Goal: Information Seeking & Learning: Learn about a topic

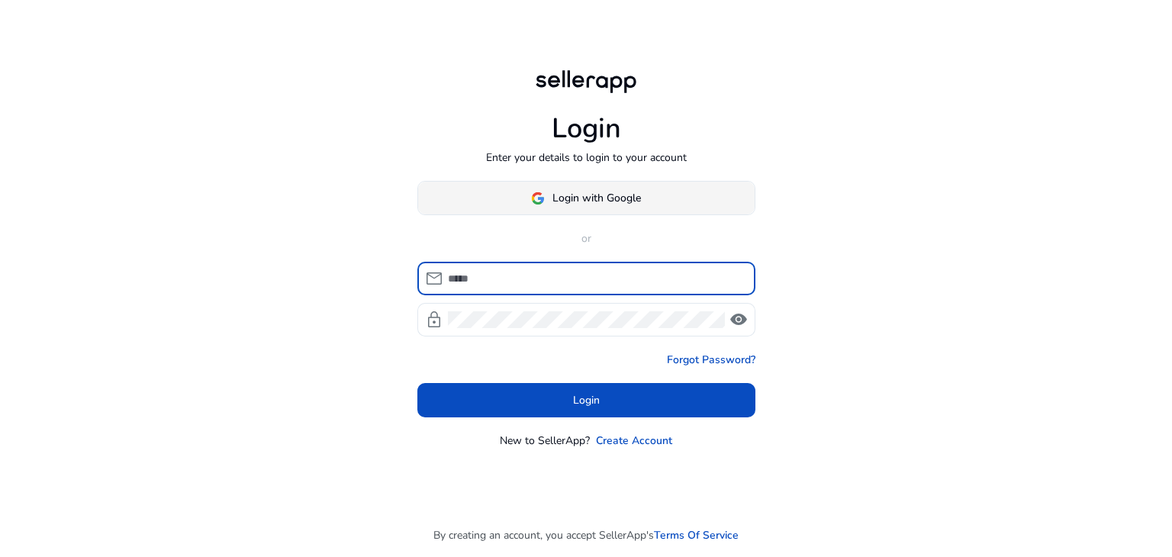
click at [649, 209] on span at bounding box center [586, 198] width 337 height 37
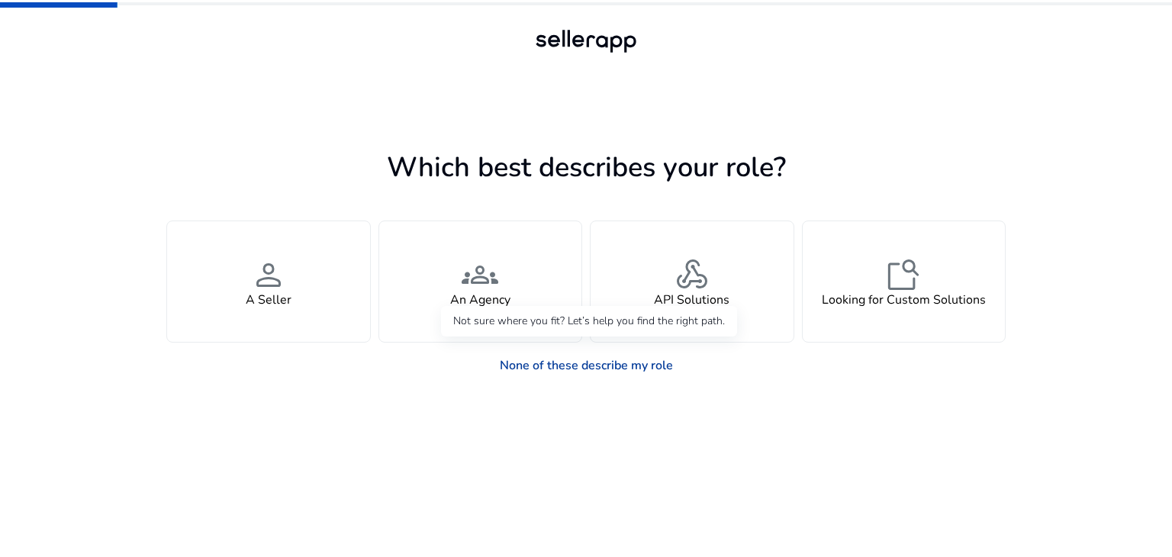
click at [652, 373] on link "None of these describe my role" at bounding box center [587, 365] width 198 height 31
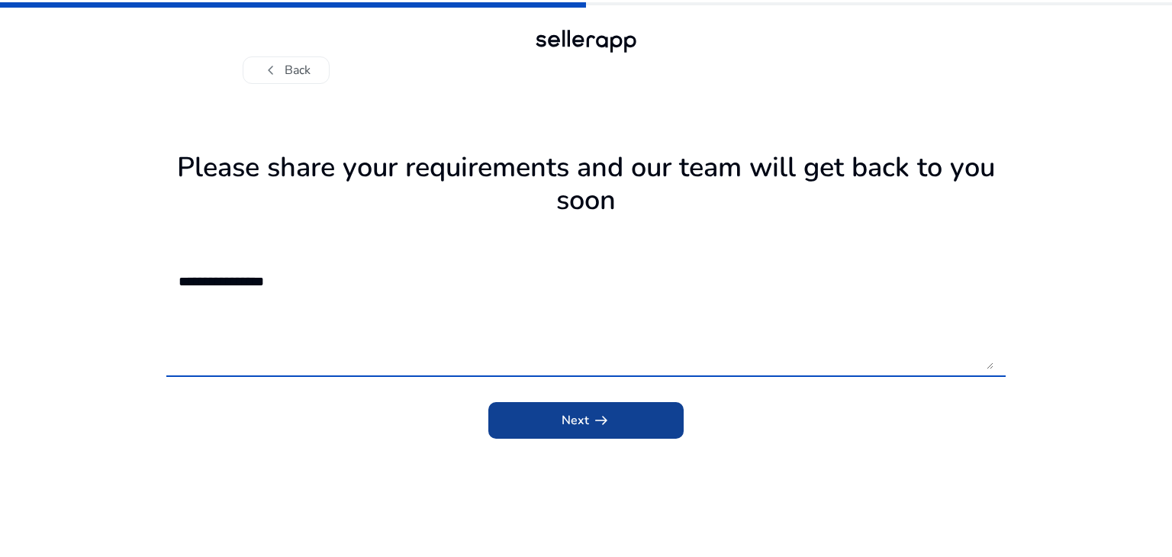
type textarea "**********"
click at [538, 424] on span "submit" at bounding box center [585, 420] width 195 height 37
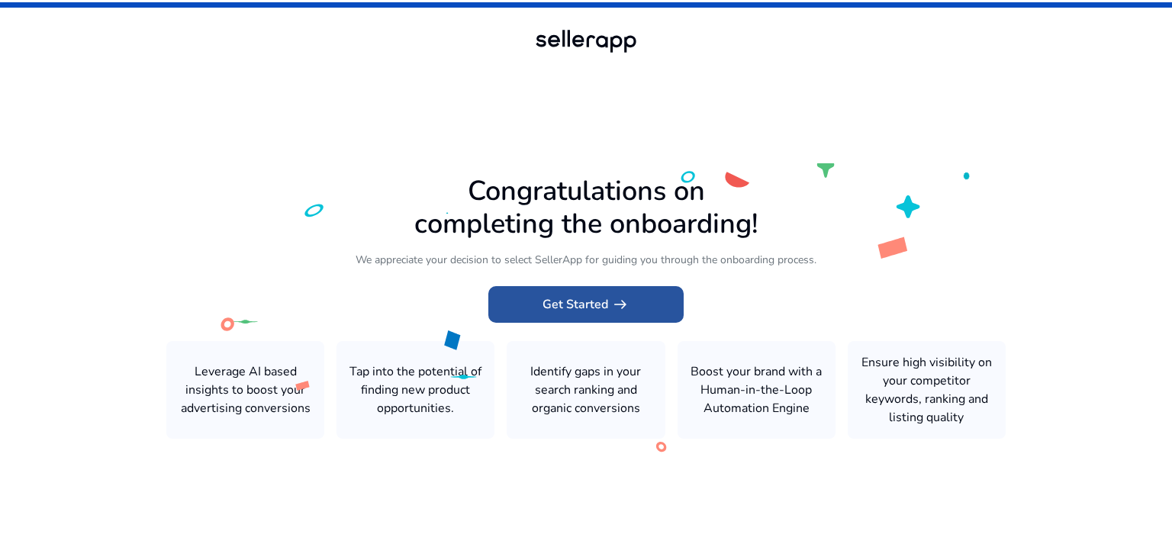
click at [629, 314] on span "arrow_right_alt" at bounding box center [620, 304] width 18 height 18
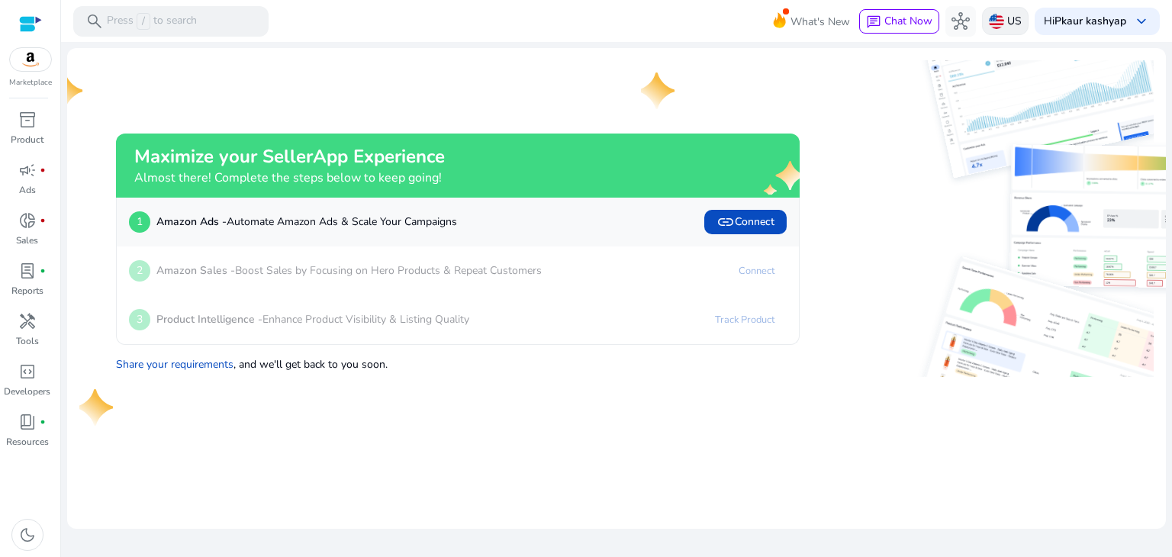
click at [1007, 21] on p "US" at bounding box center [1014, 21] width 14 height 27
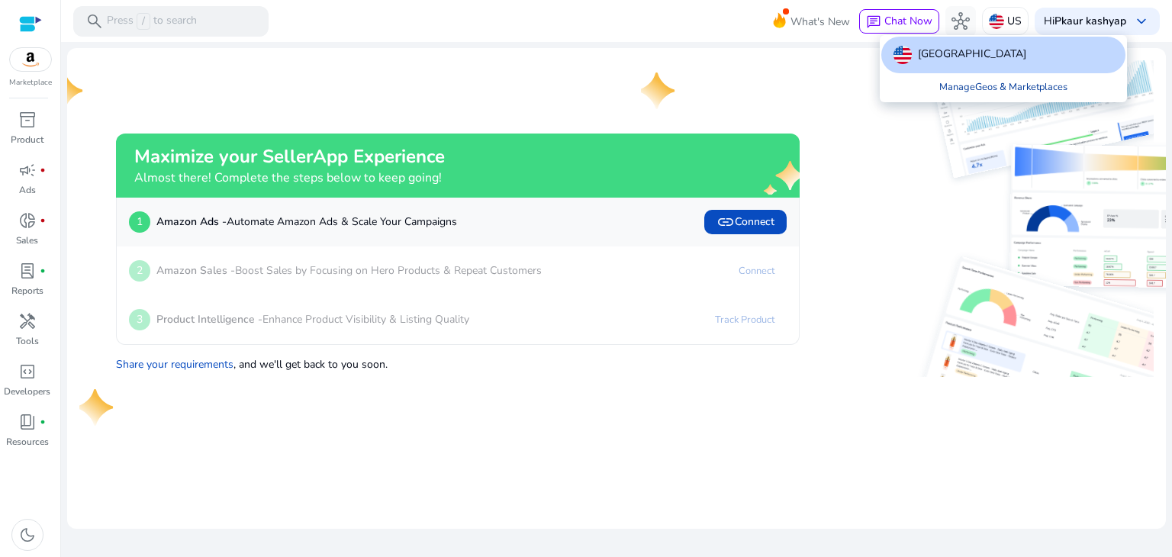
click at [987, 90] on link "Manage Geos & Marketplaces" at bounding box center [1003, 86] width 153 height 27
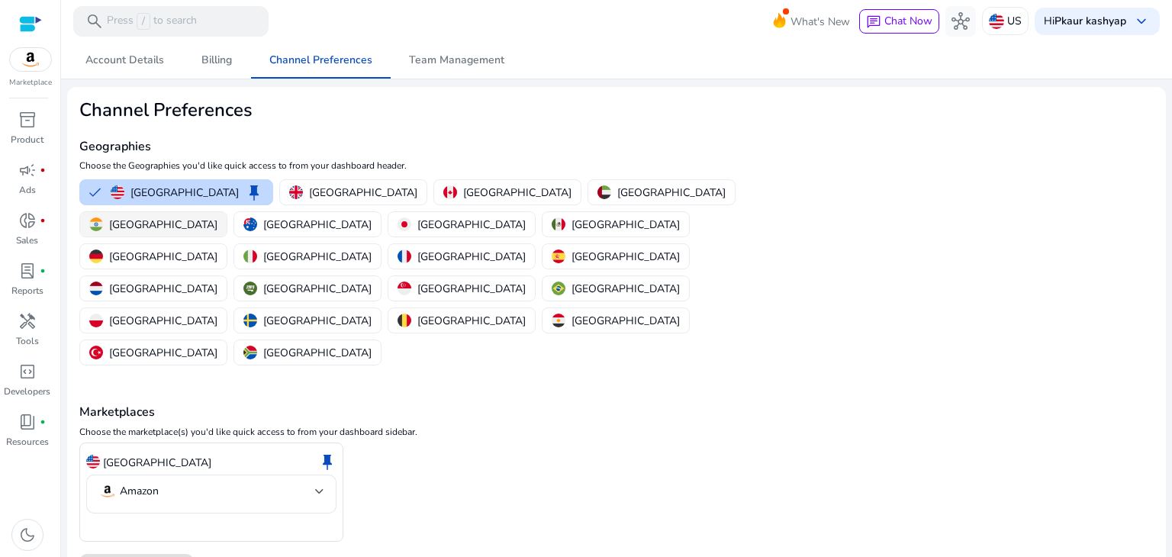
click at [103, 217] on img "button" at bounding box center [96, 224] width 14 height 14
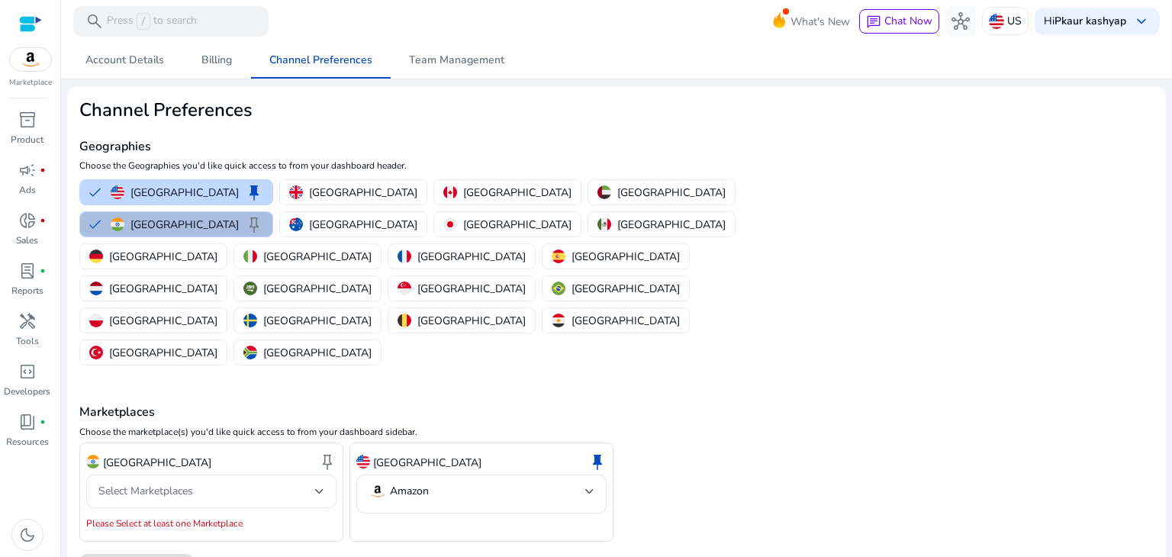
click at [250, 483] on div "Select Marketplaces" at bounding box center [206, 491] width 217 height 17
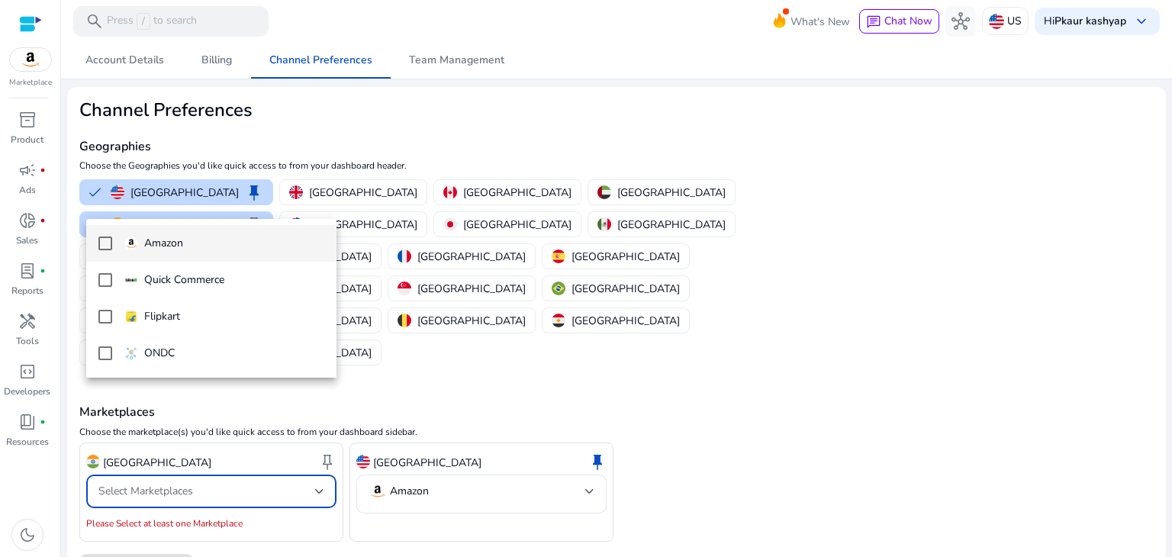
click at [179, 246] on p "Amazon" at bounding box center [163, 243] width 39 height 17
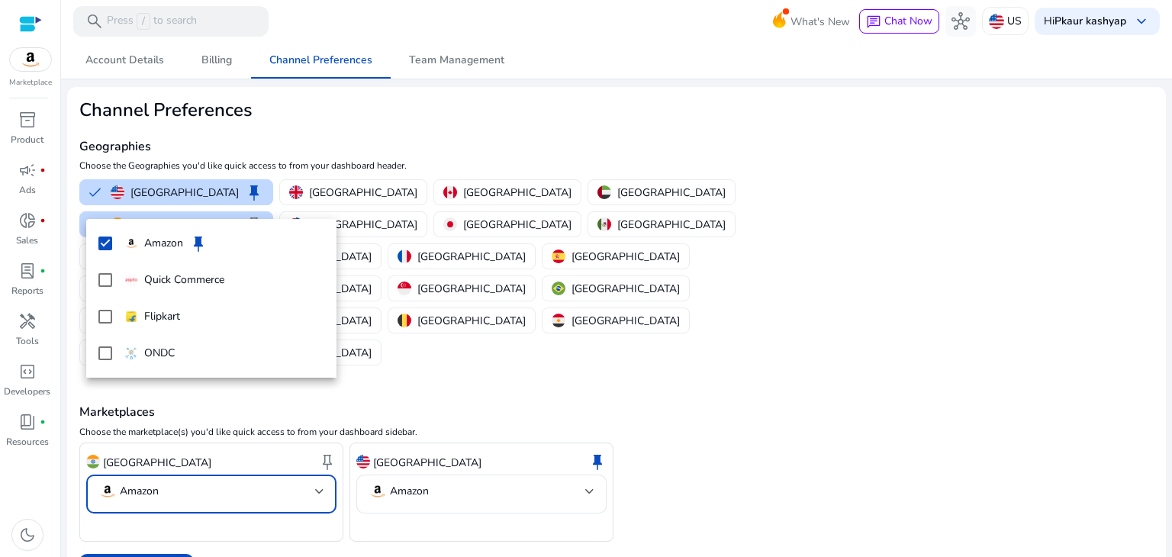
click at [281, 456] on div at bounding box center [586, 278] width 1172 height 557
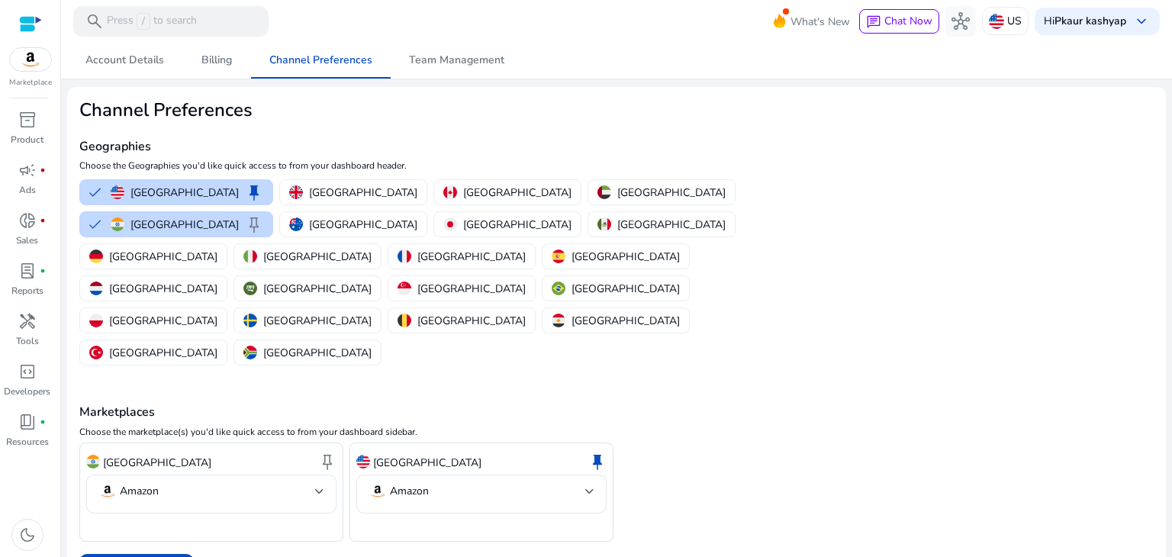
click at [404, 455] on p "[GEOGRAPHIC_DATA]" at bounding box center [427, 463] width 108 height 16
click at [598, 453] on span "keep" at bounding box center [597, 462] width 18 height 18
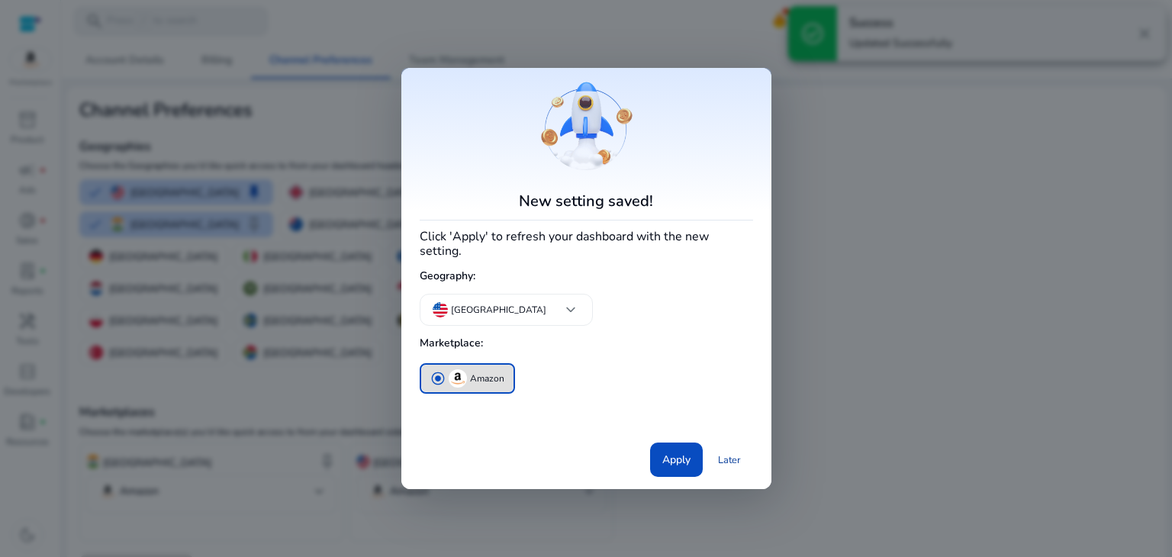
click at [731, 453] on link "Later" at bounding box center [729, 459] width 47 height 27
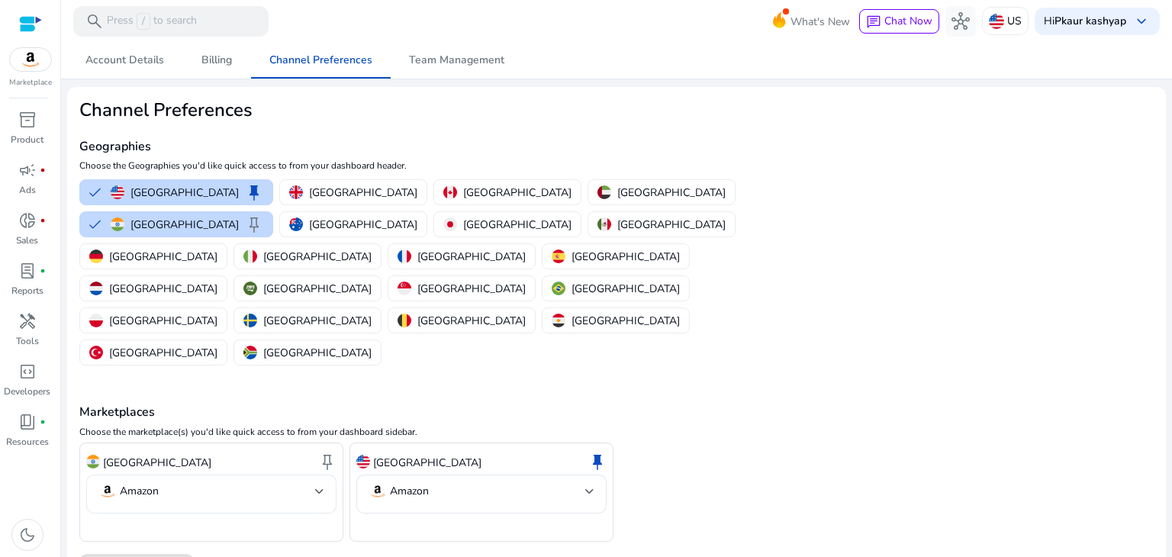
click at [161, 482] on mat-select-trigger "Amazon" at bounding box center [206, 491] width 217 height 18
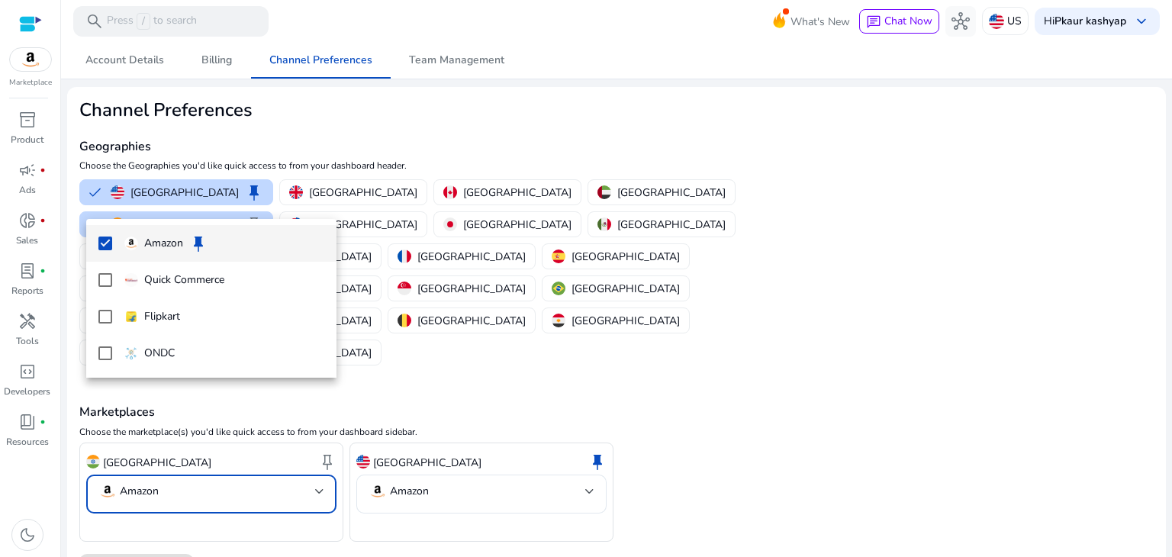
click at [172, 246] on p "Amazon" at bounding box center [163, 243] width 39 height 17
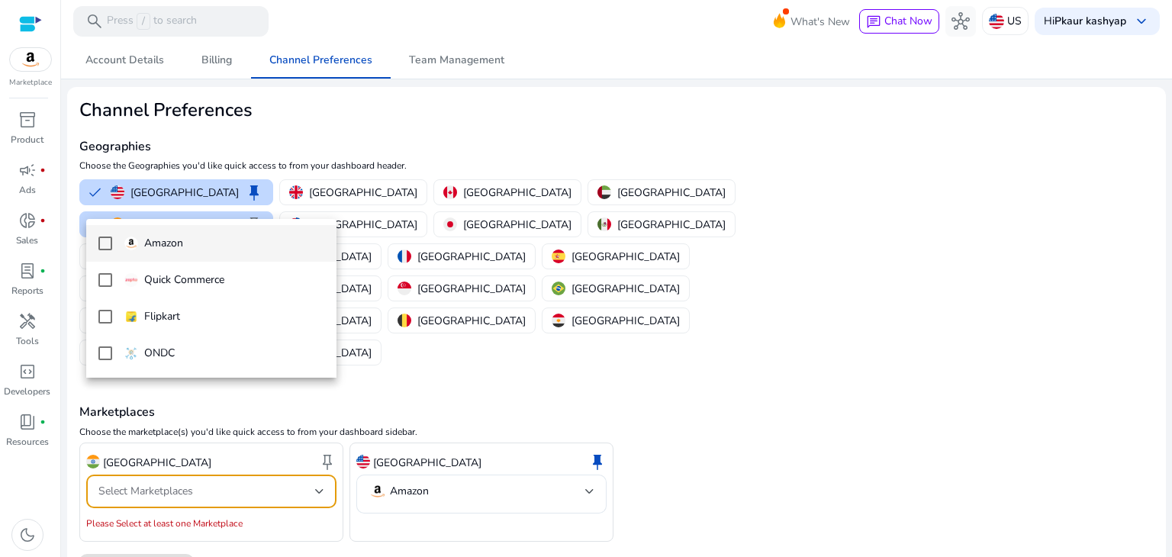
click at [172, 246] on p "Amazon" at bounding box center [163, 243] width 39 height 17
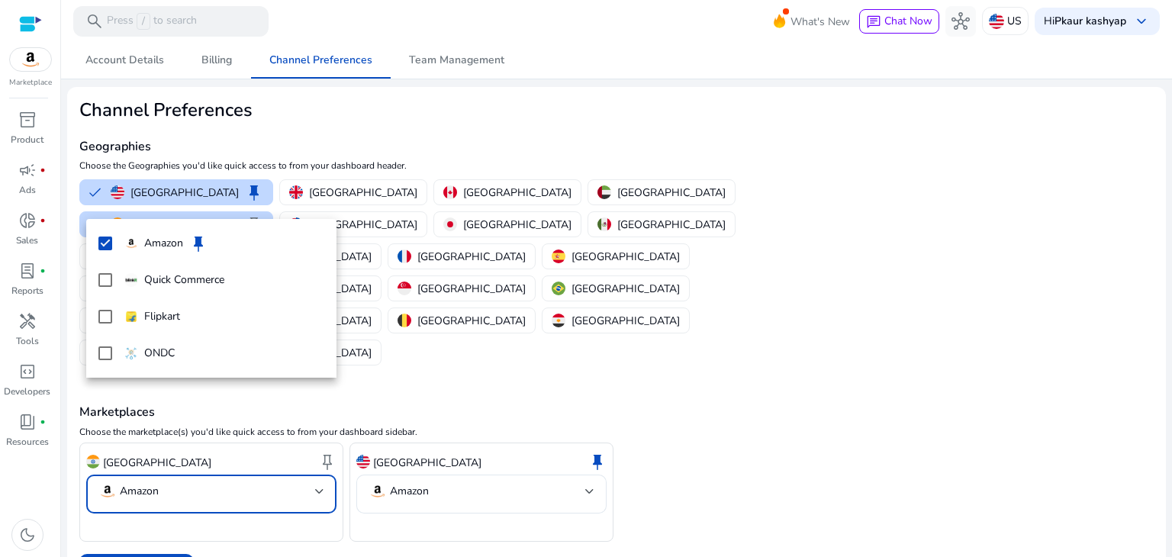
click at [167, 459] on div at bounding box center [586, 278] width 1172 height 557
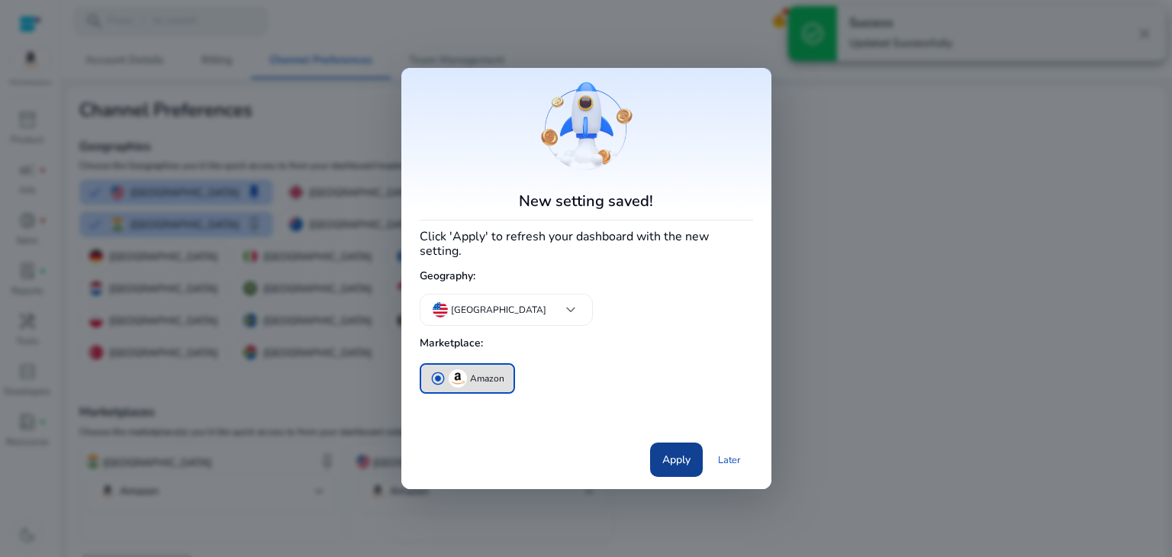
click at [667, 452] on span "Apply" at bounding box center [676, 460] width 28 height 16
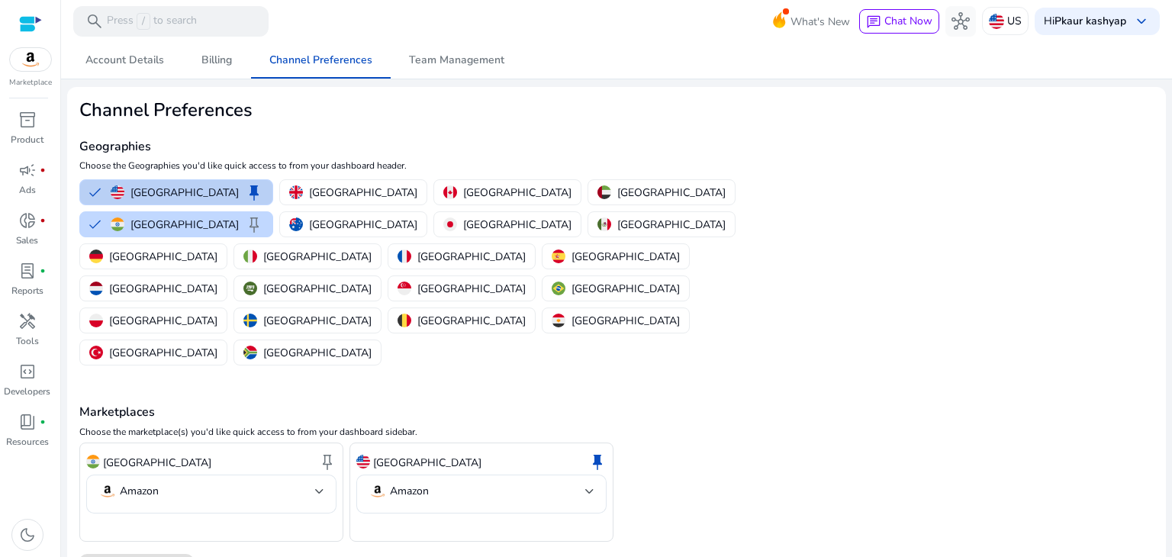
click at [101, 192] on button "United States keep" at bounding box center [176, 192] width 192 height 24
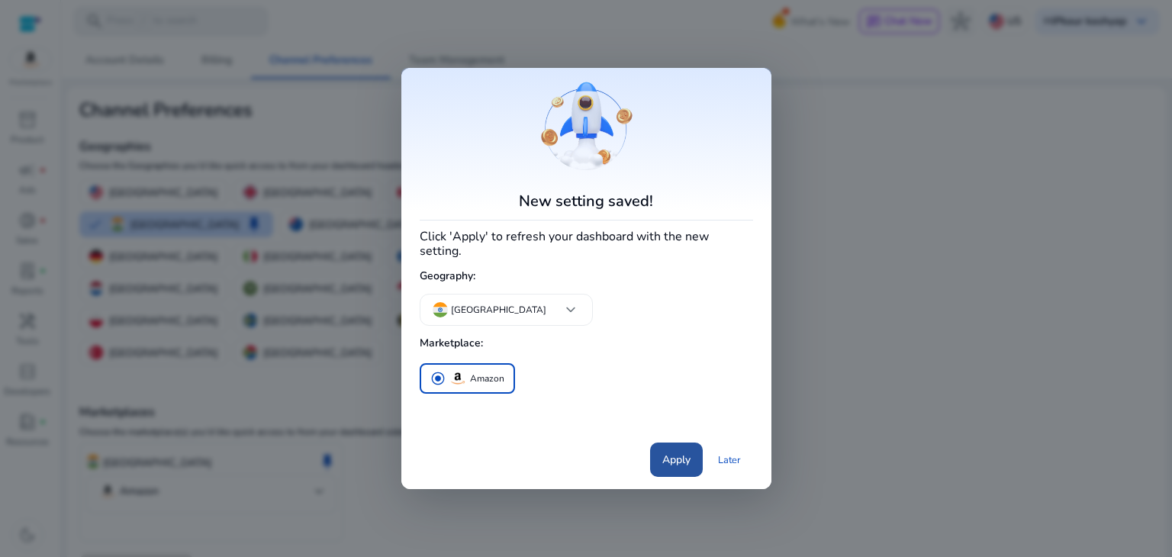
click at [663, 452] on span "Apply" at bounding box center [676, 460] width 28 height 16
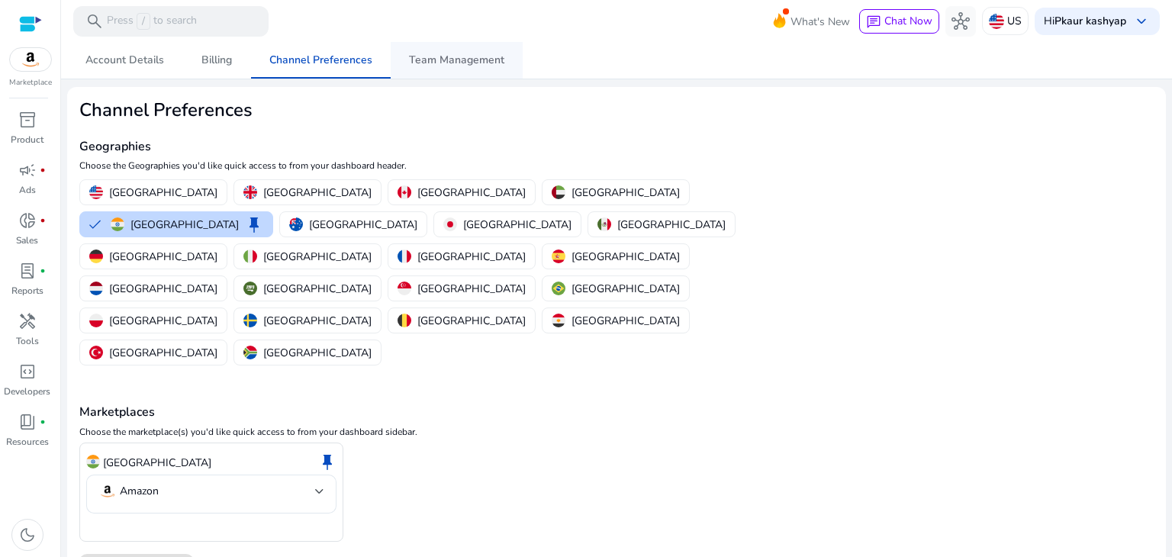
click at [452, 55] on span "Team Management" at bounding box center [456, 60] width 95 height 11
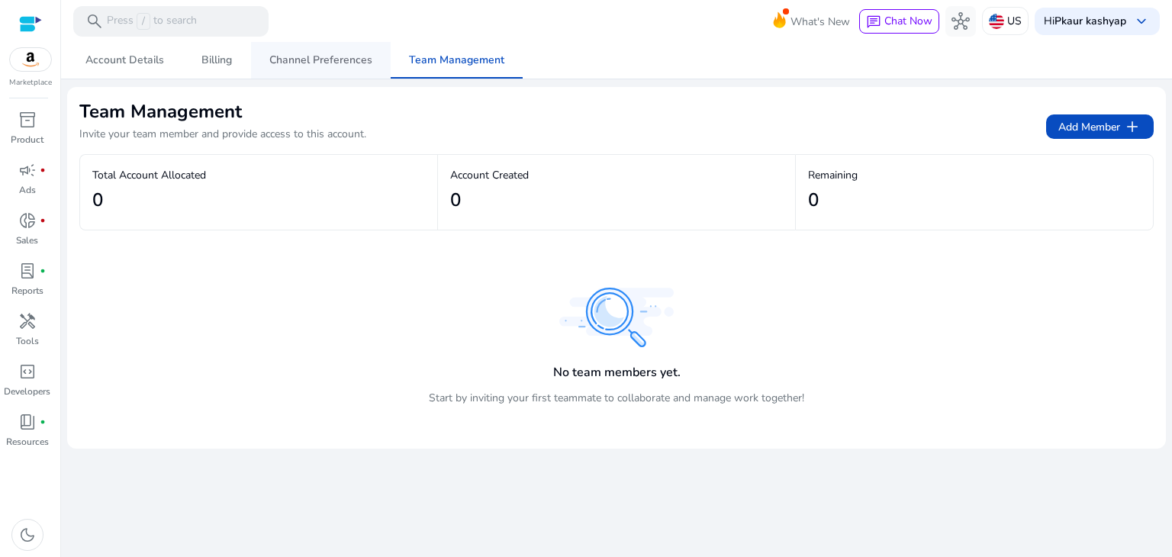
click at [302, 69] on span "Channel Preferences" at bounding box center [320, 60] width 103 height 37
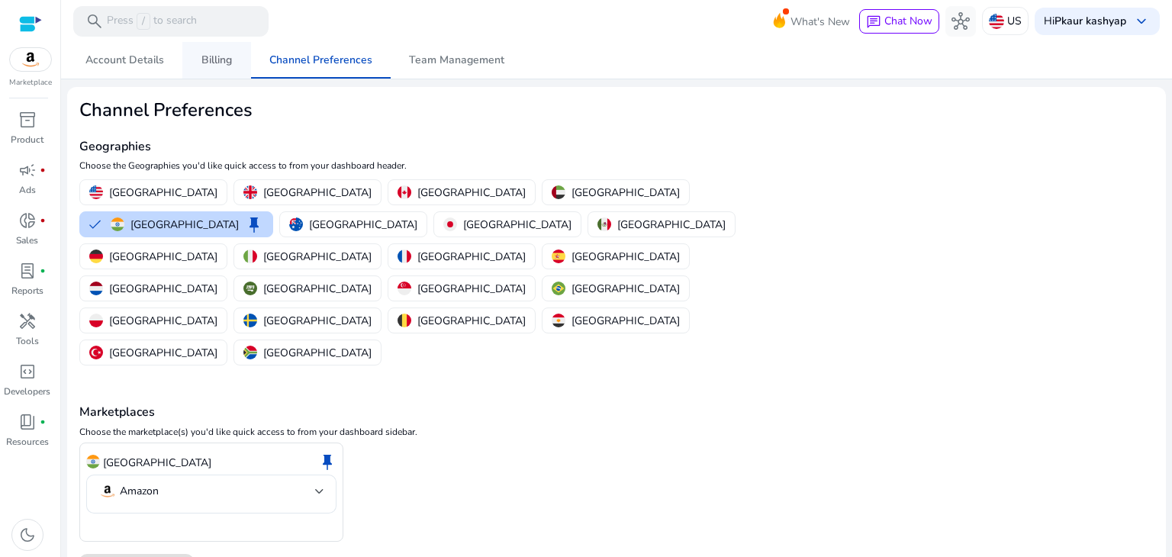
click at [205, 60] on span "Billing" at bounding box center [216, 60] width 31 height 11
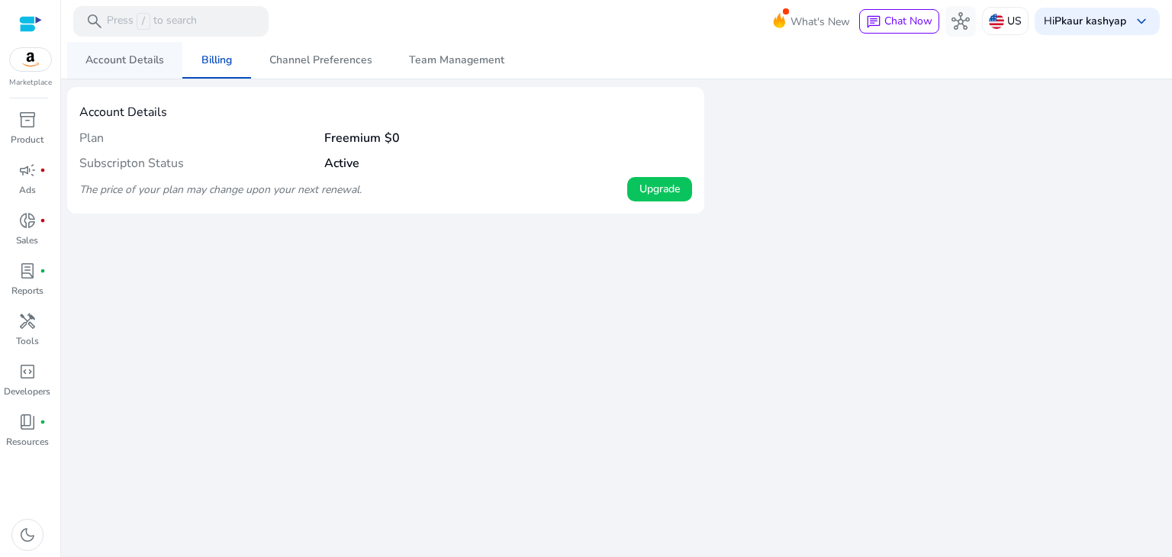
click at [98, 55] on span "Account Details" at bounding box center [124, 60] width 79 height 11
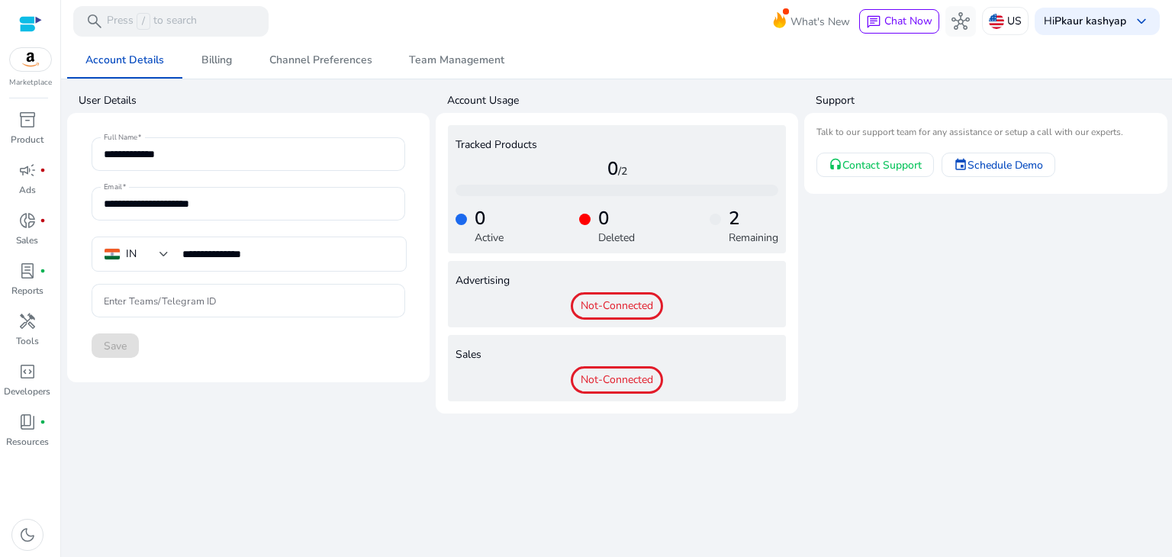
click at [34, 26] on div at bounding box center [30, 24] width 23 height 18
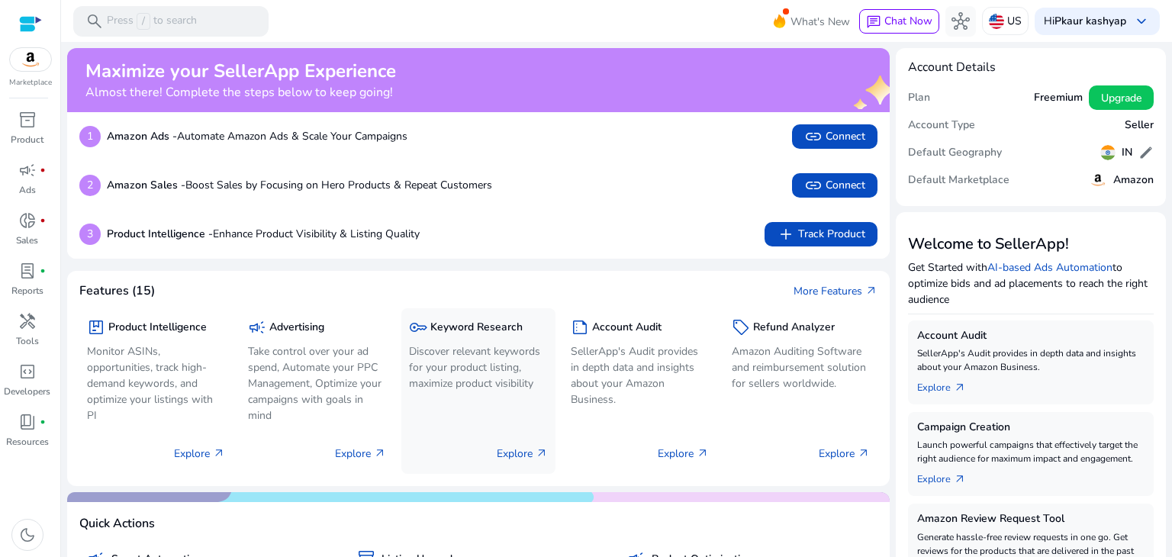
click at [476, 385] on p "Discover relevant keywords for your product listing, maximize product visibility" at bounding box center [478, 367] width 138 height 48
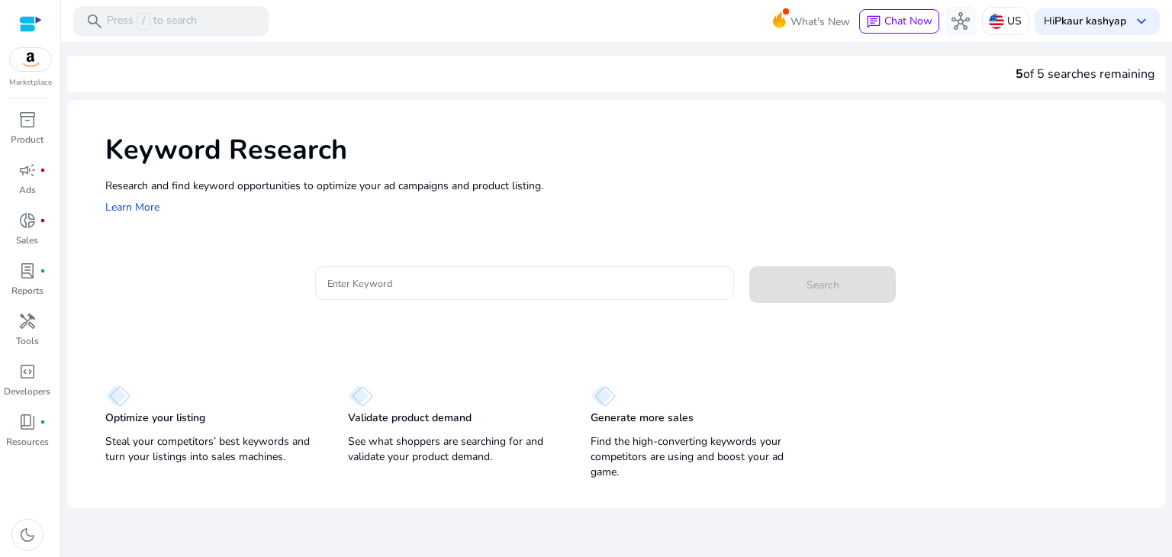
click at [381, 275] on input "Enter Keyword" at bounding box center [524, 283] width 395 height 17
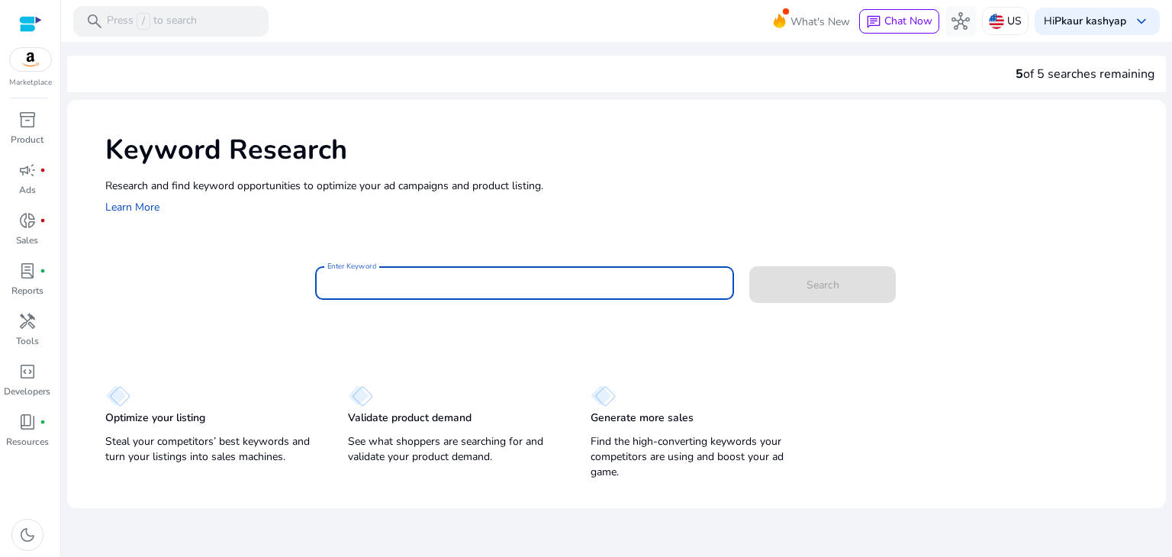
paste input "**********"
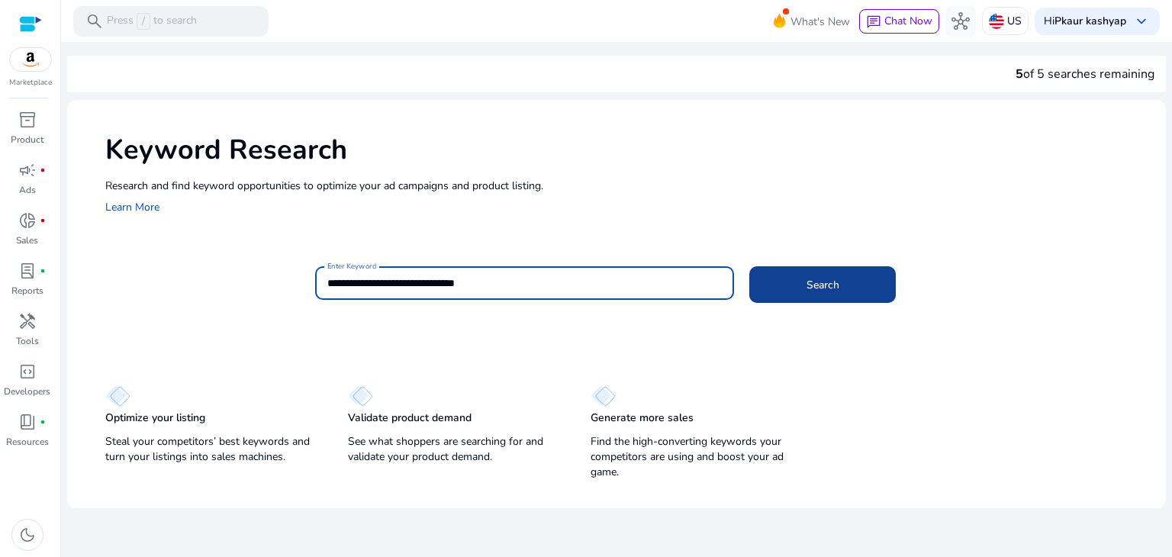
type input "**********"
click at [836, 287] on span "Search" at bounding box center [823, 285] width 33 height 16
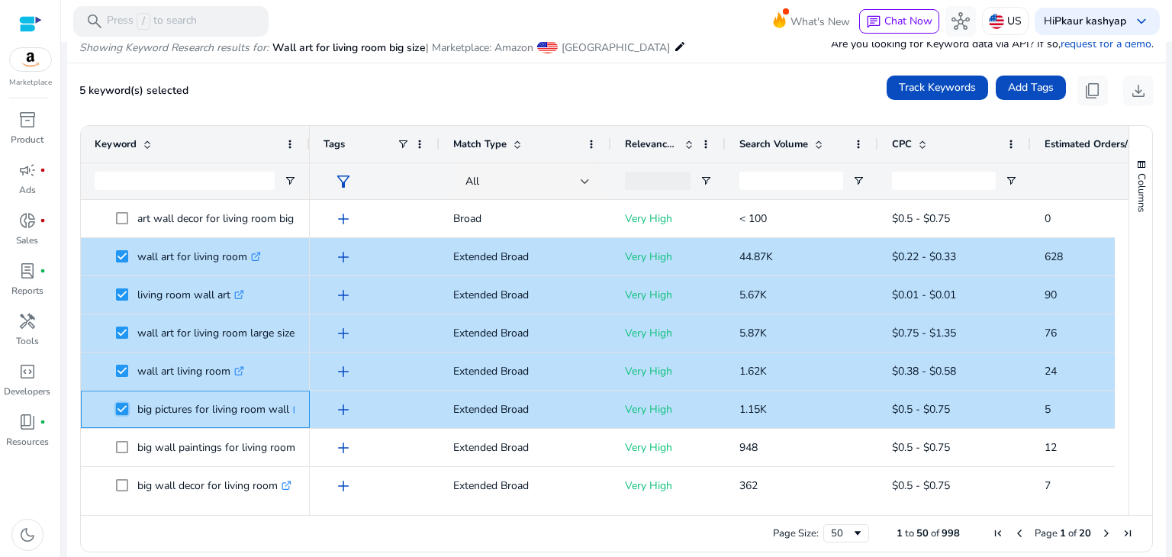
scroll to position [229, 0]
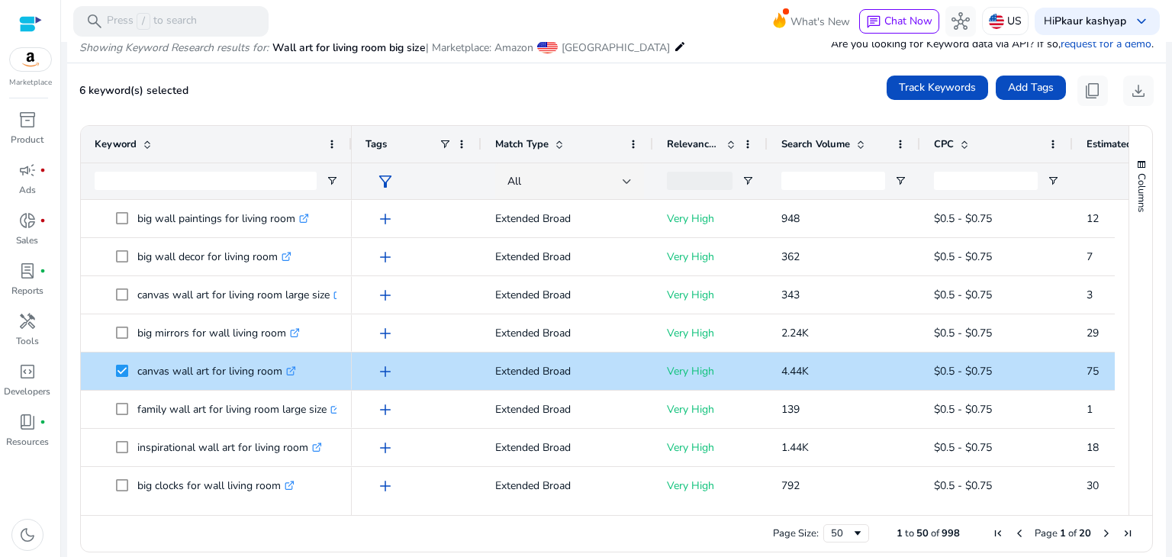
drag, startPoint x: 306, startPoint y: 138, endPoint x: 365, endPoint y: 132, distance: 59.1
click at [354, 132] on div at bounding box center [351, 144] width 6 height 37
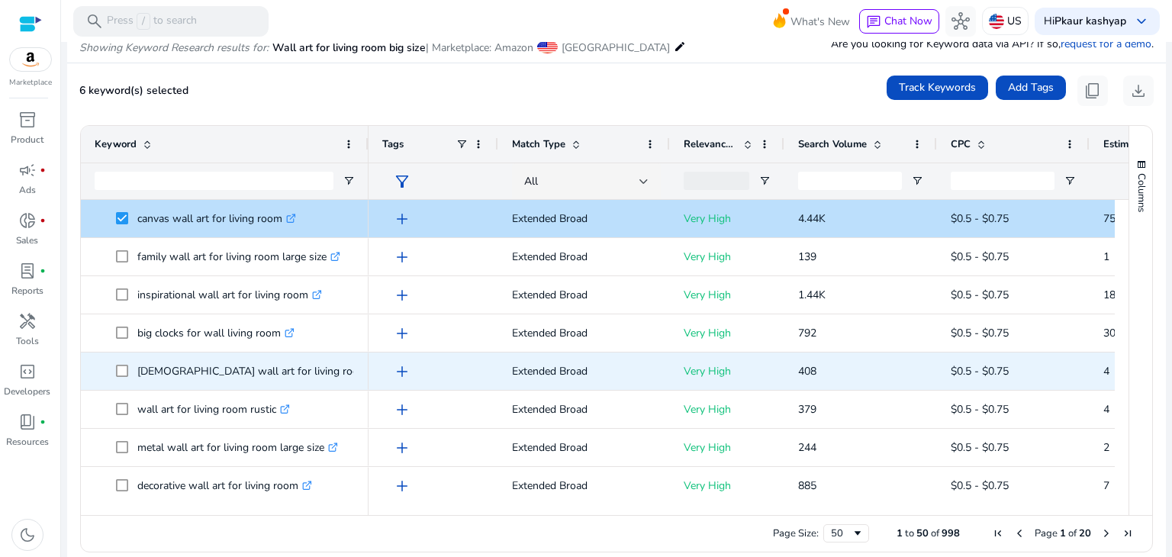
scroll to position [382, 0]
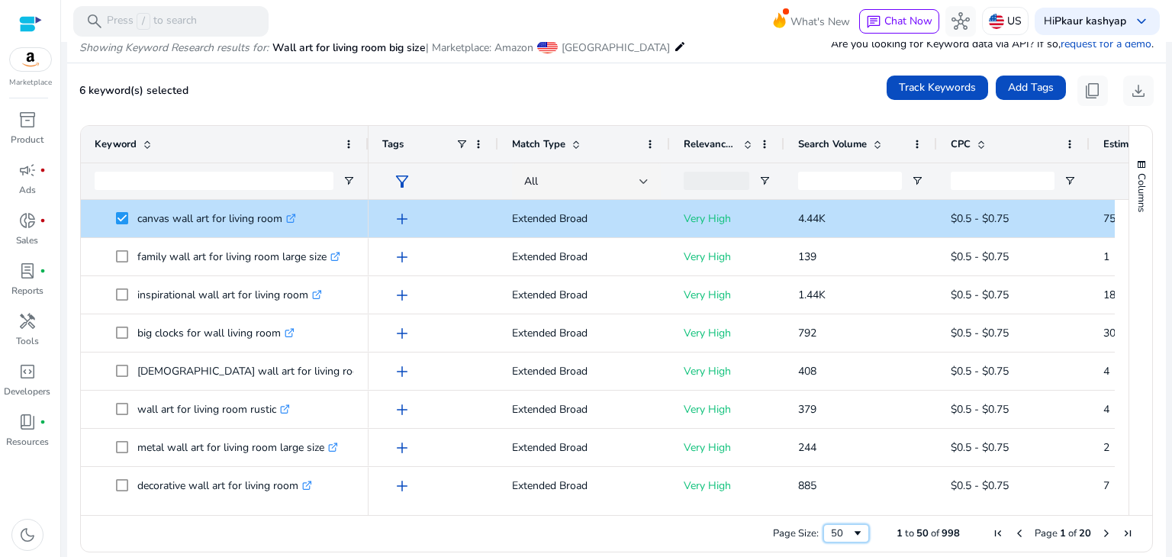
click at [852, 532] on span "Page Size" at bounding box center [858, 533] width 12 height 12
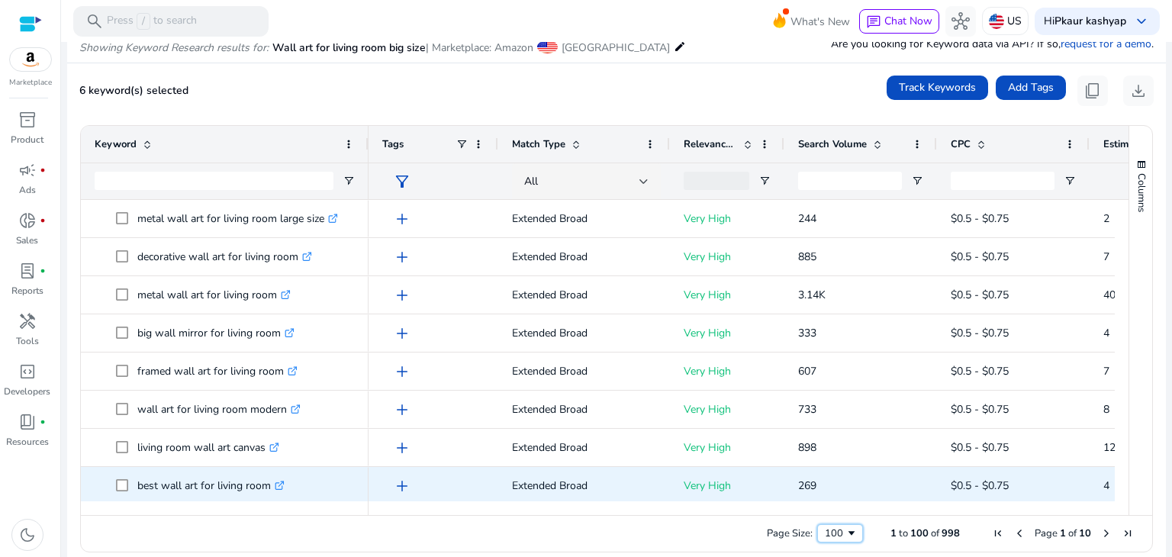
scroll to position [687, 0]
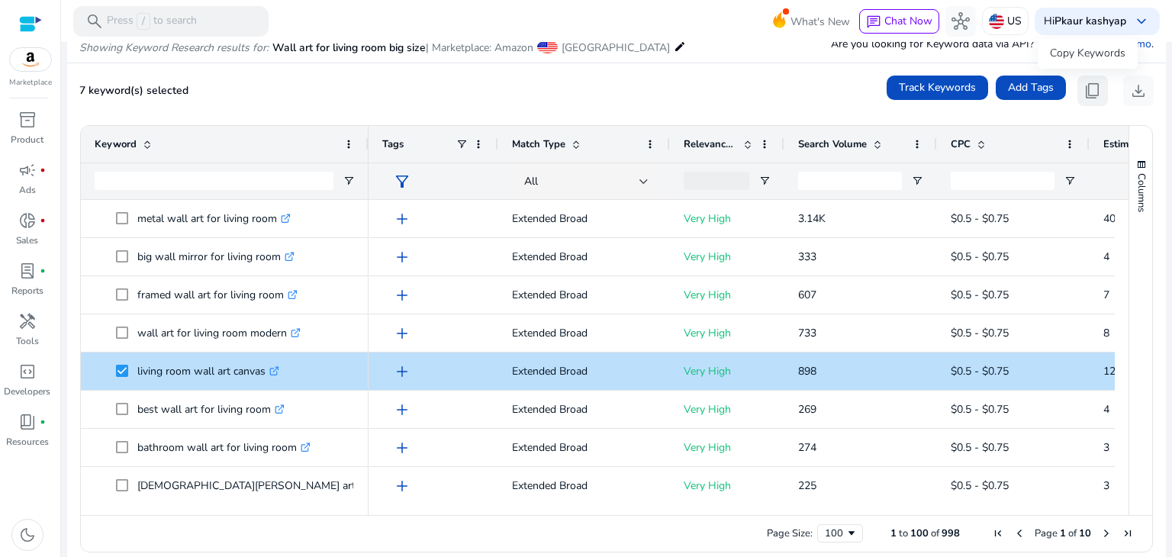
click at [1088, 91] on span "content_copy" at bounding box center [1093, 91] width 18 height 18
click at [1087, 96] on span "content_copy" at bounding box center [1093, 91] width 18 height 18
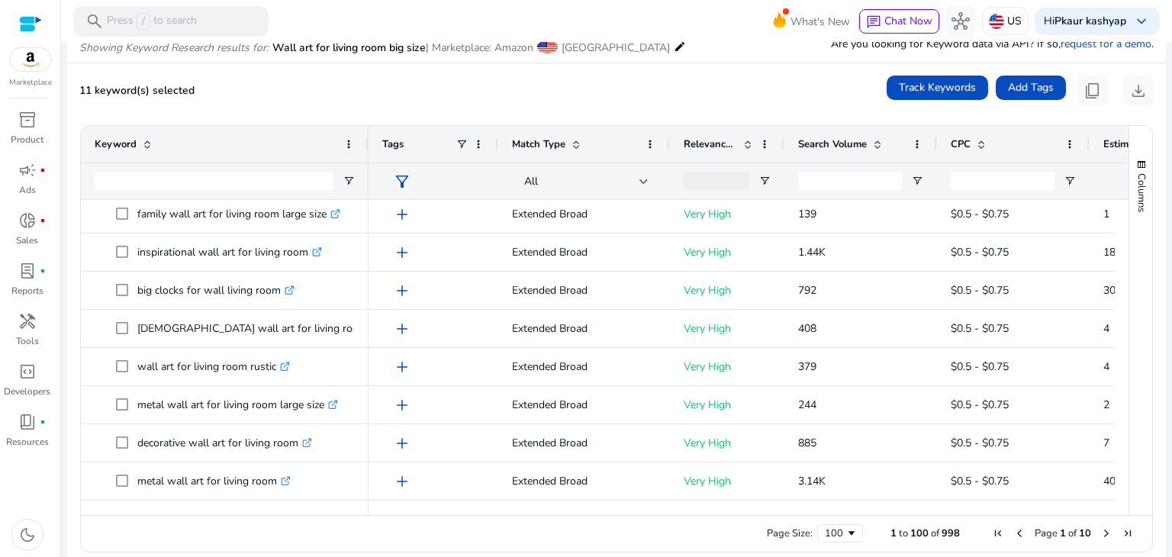
scroll to position [534, 0]
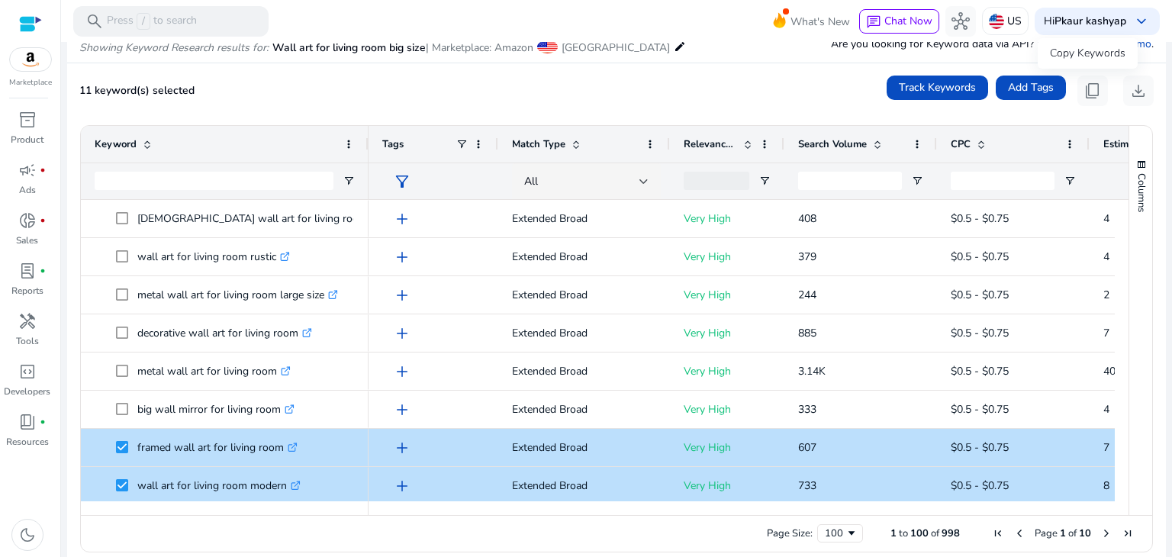
click at [1087, 91] on span "content_copy" at bounding box center [1093, 91] width 18 height 18
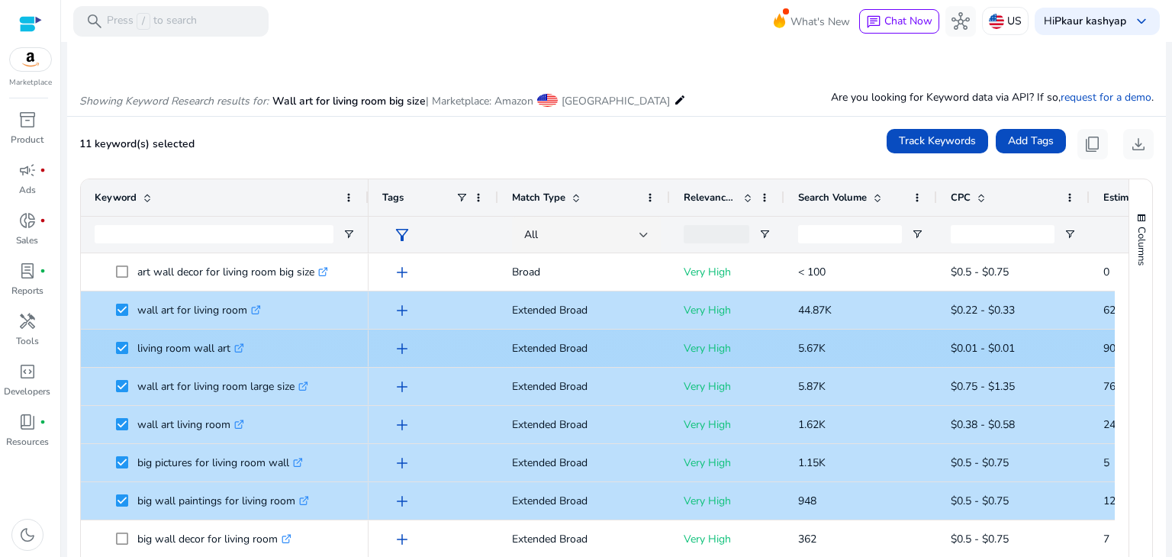
scroll to position [0, 0]
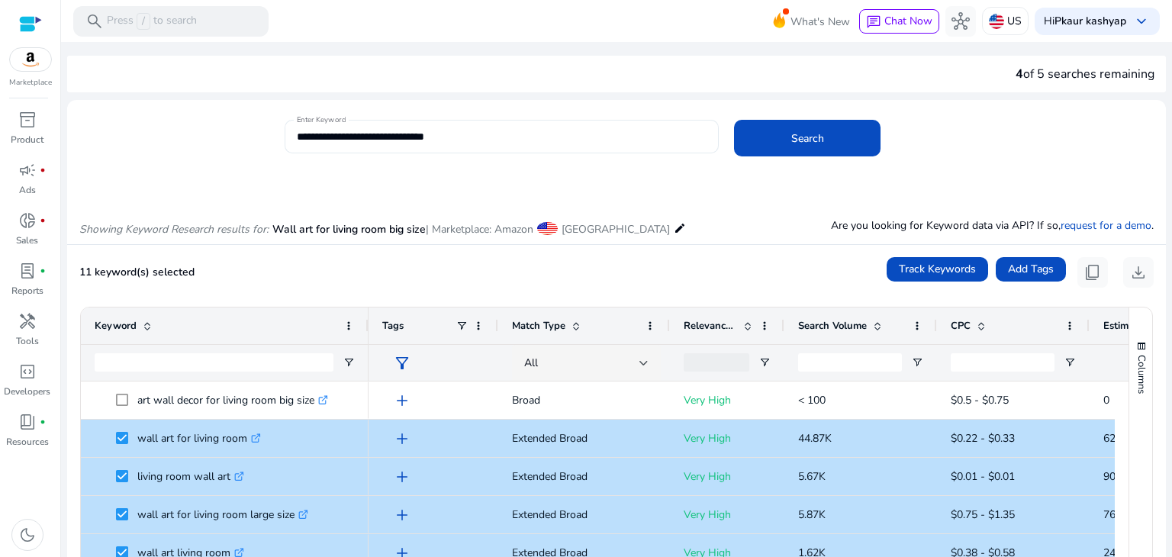
click at [370, 135] on input "**********" at bounding box center [502, 136] width 411 height 17
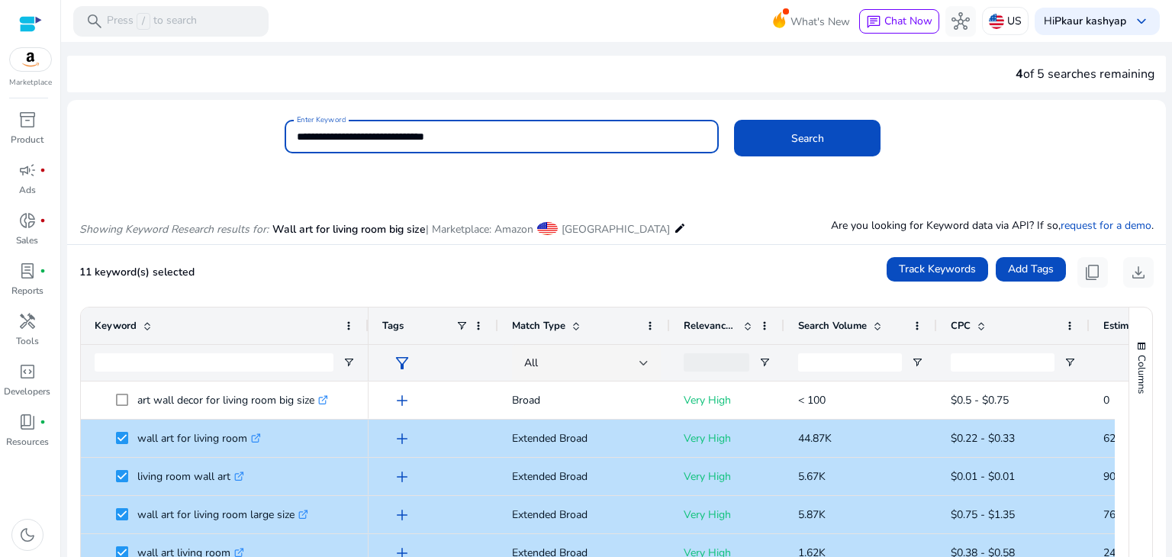
paste input
type input "**********"
click at [770, 126] on span at bounding box center [807, 138] width 147 height 37
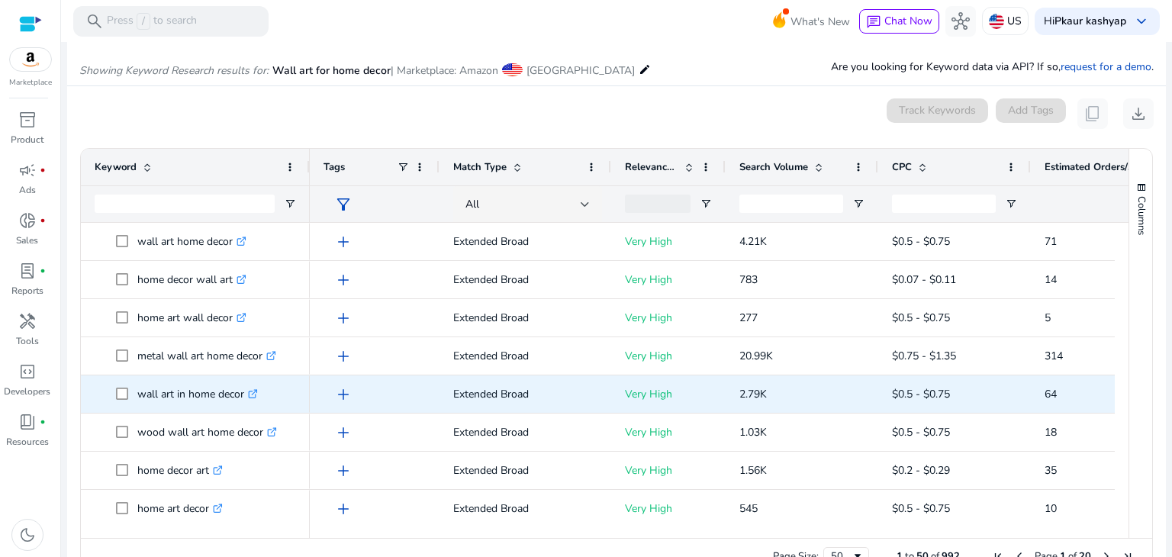
scroll to position [182, 0]
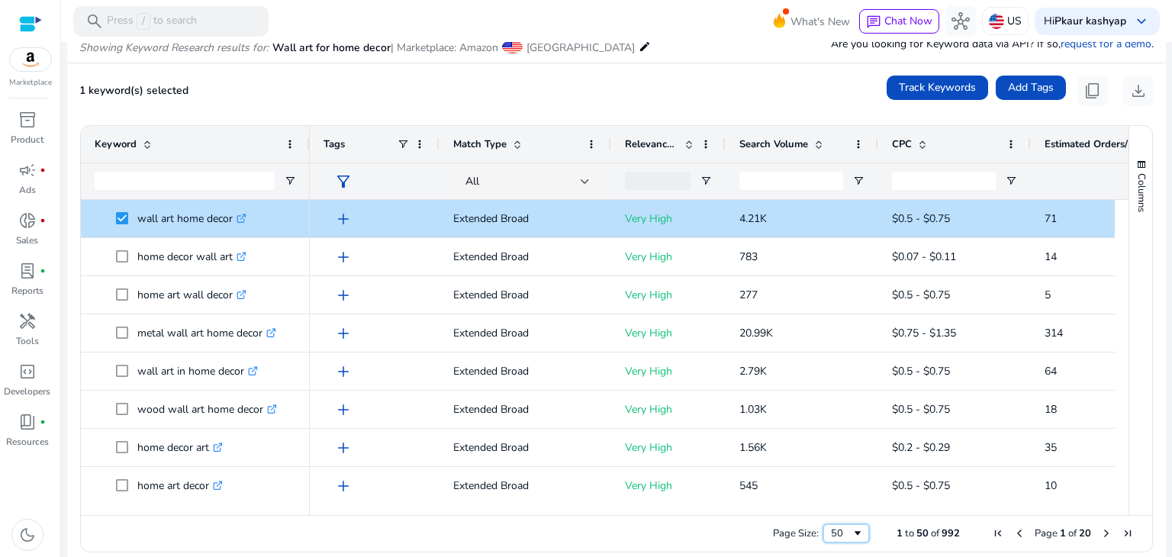
click at [856, 533] on span "Page Size" at bounding box center [858, 533] width 12 height 12
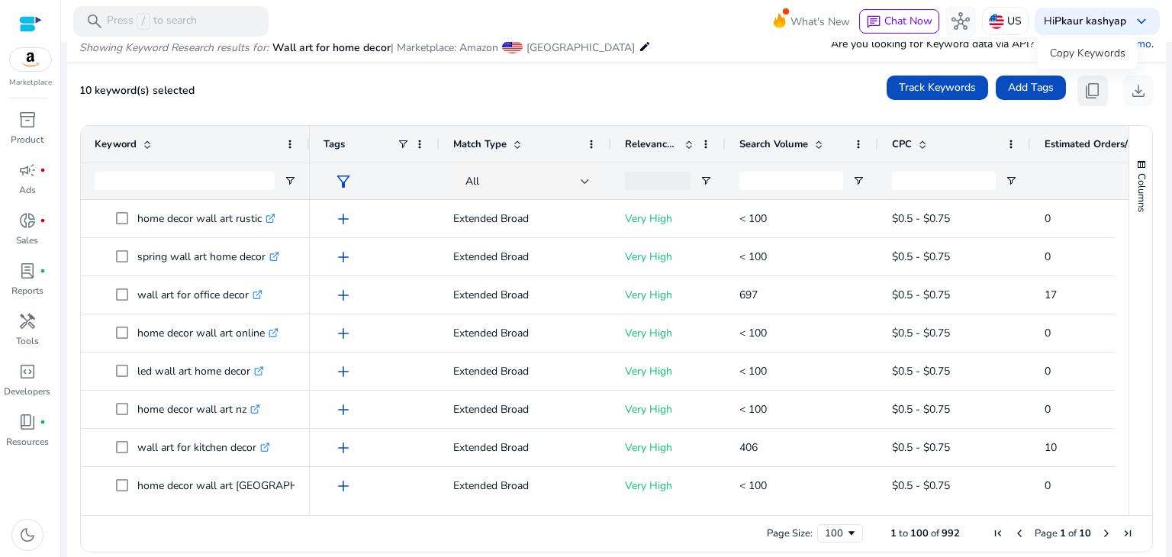
click at [1084, 89] on span "content_copy" at bounding box center [1093, 91] width 18 height 18
click at [1093, 85] on span "content_copy" at bounding box center [1093, 91] width 18 height 18
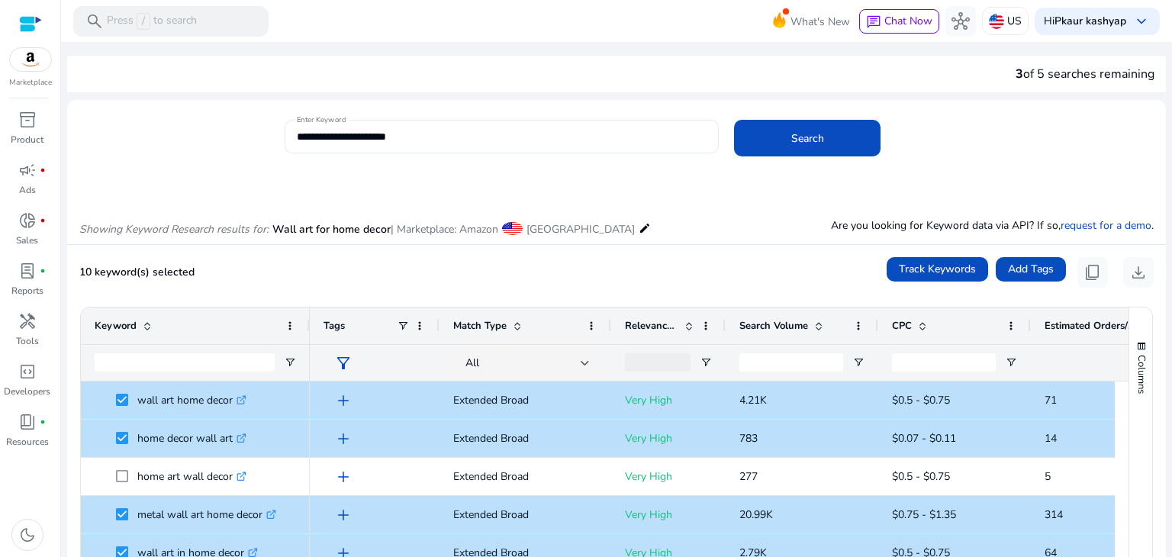
click at [326, 144] on div "**********" at bounding box center [502, 137] width 411 height 34
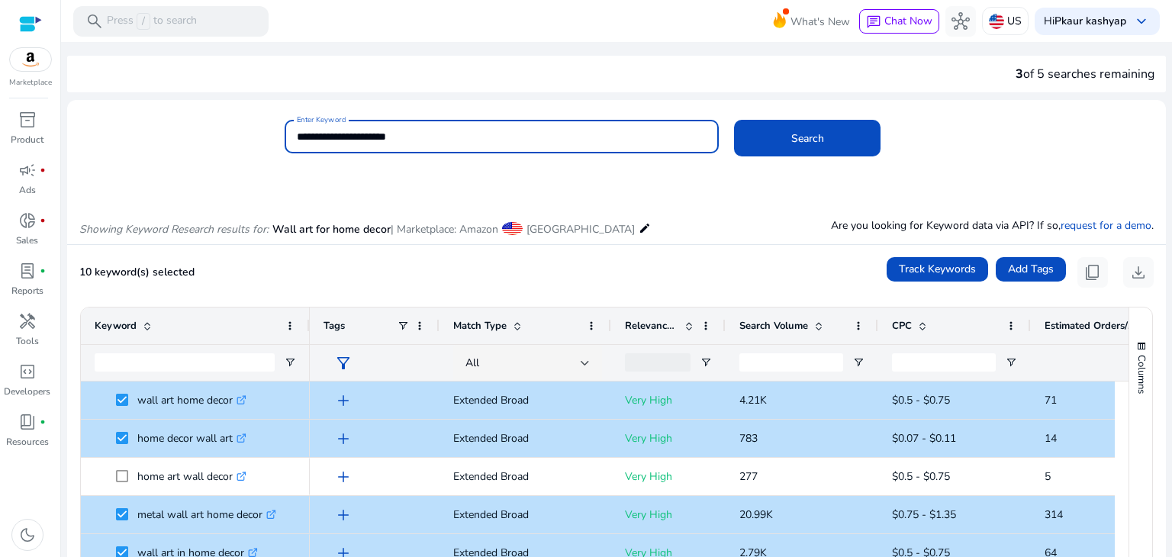
paste input
type input "**********"
click at [734, 120] on button "Search" at bounding box center [807, 138] width 147 height 37
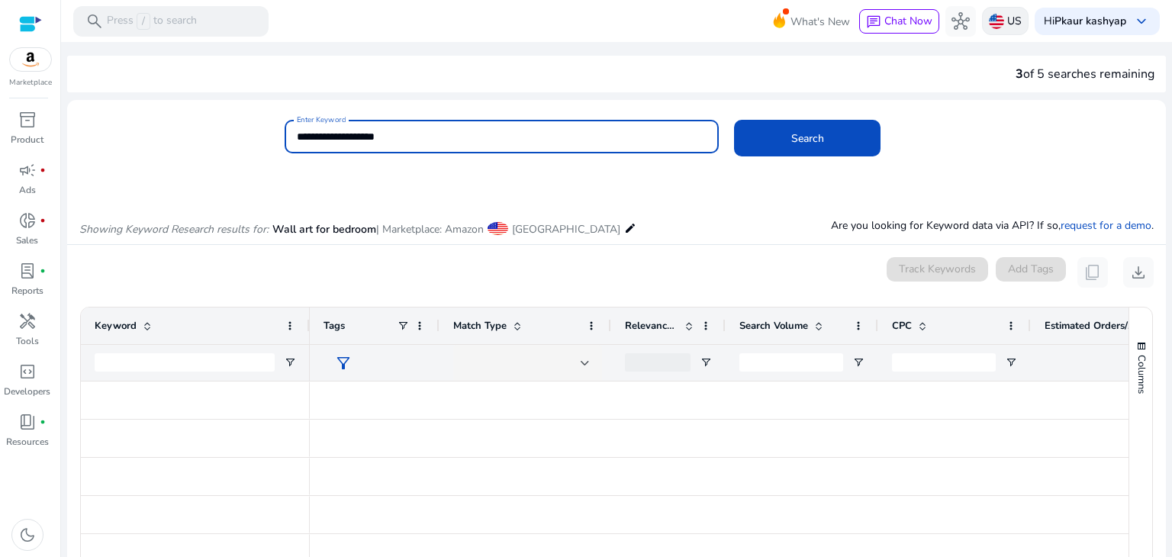
click at [989, 19] on img at bounding box center [996, 21] width 15 height 15
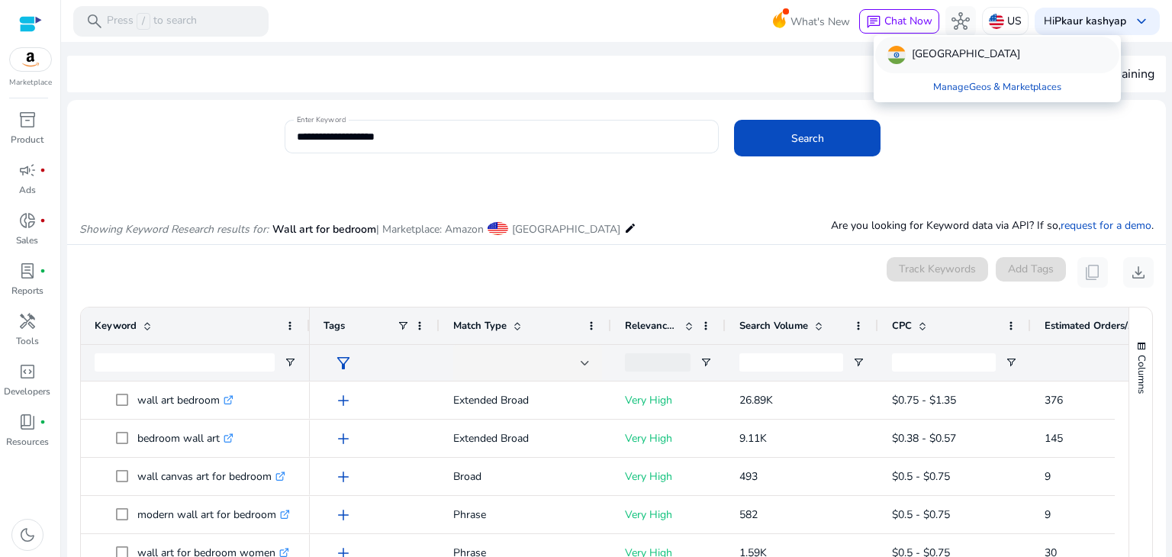
click at [913, 50] on p "[GEOGRAPHIC_DATA]" at bounding box center [966, 55] width 108 height 18
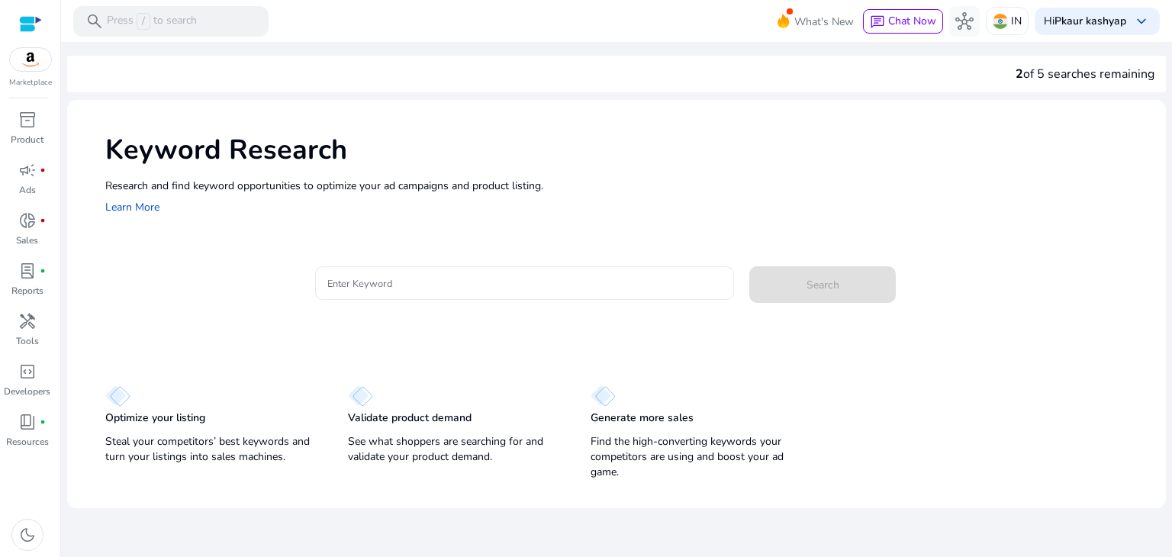
click at [473, 279] on input "Enter Keyword" at bounding box center [524, 283] width 395 height 17
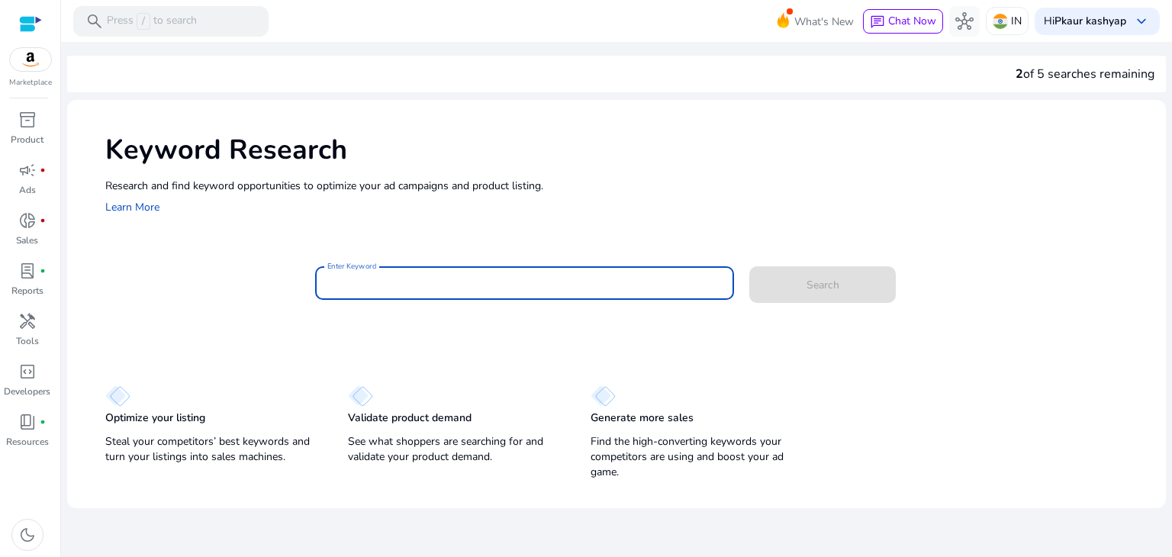
paste input "**********"
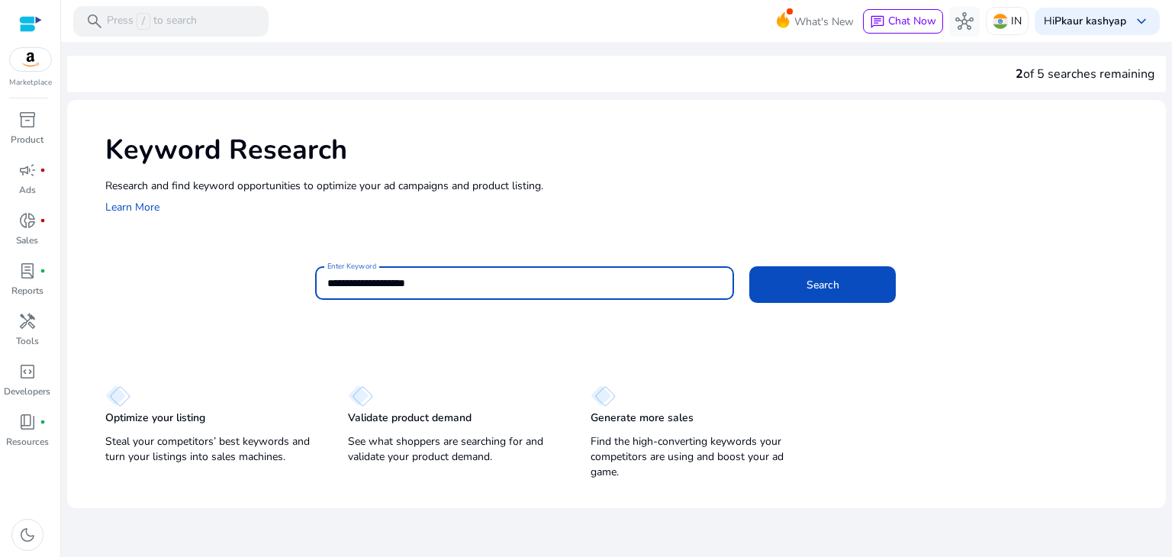
type input "**********"
click at [749, 266] on button "Search" at bounding box center [822, 284] width 147 height 37
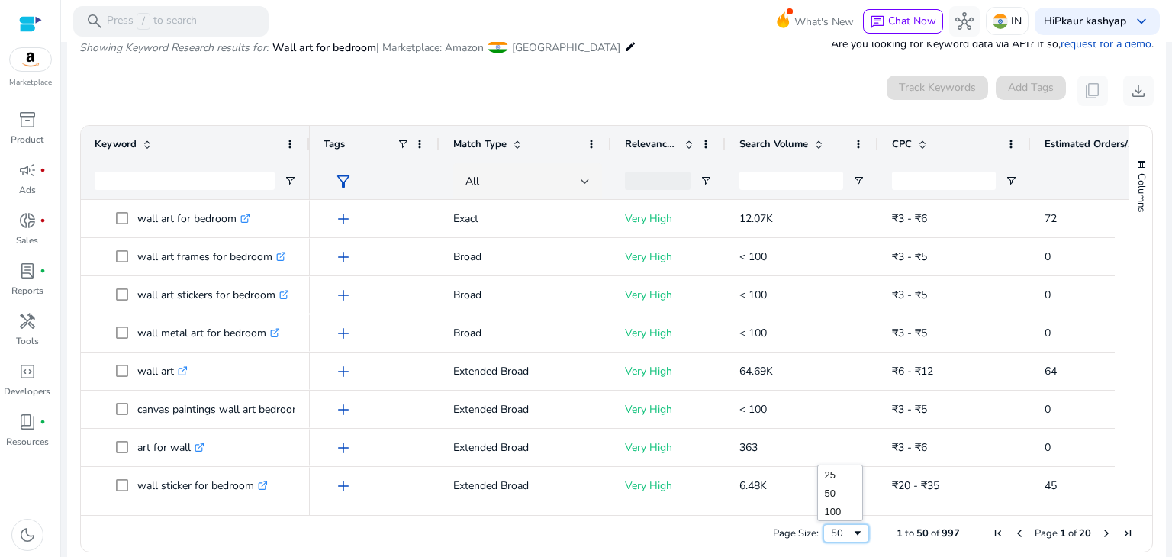
click at [855, 535] on span "Page Size" at bounding box center [858, 533] width 12 height 12
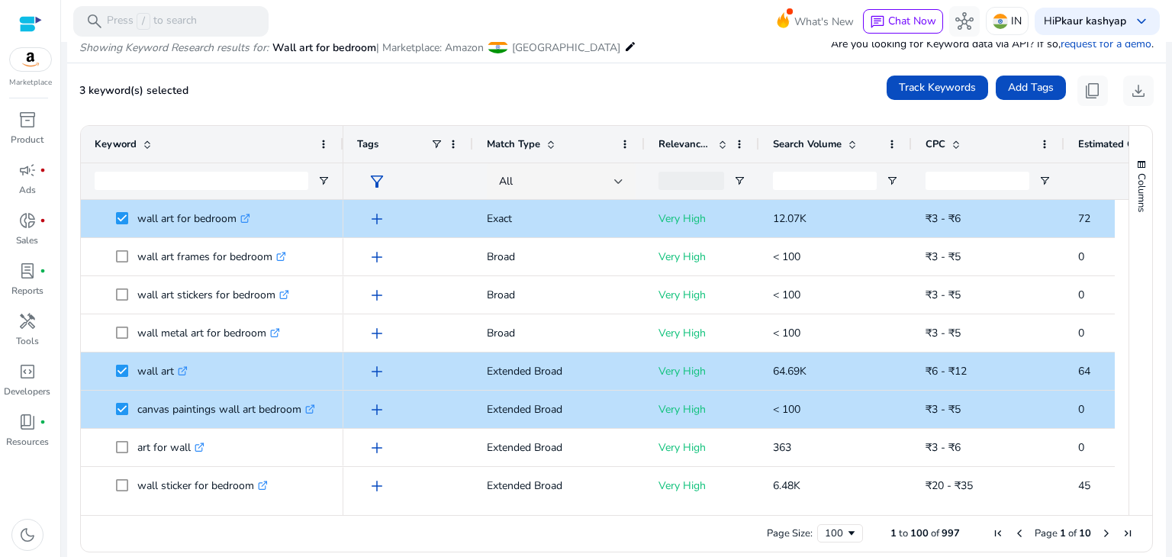
drag, startPoint x: 305, startPoint y: 140, endPoint x: 350, endPoint y: 138, distance: 45.1
click at [346, 139] on div at bounding box center [343, 144] width 6 height 37
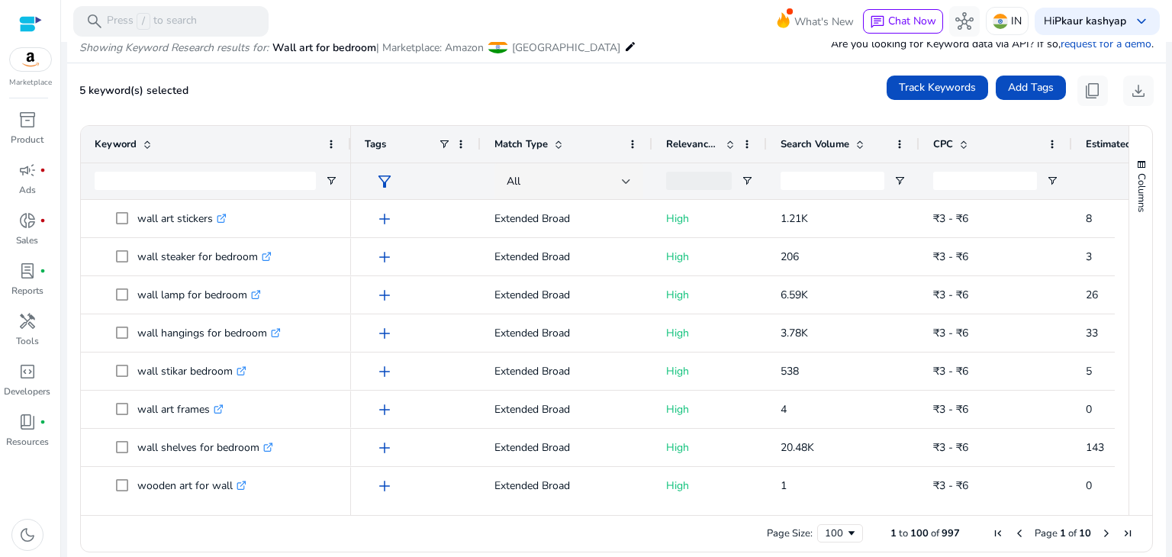
scroll to position [2137, 0]
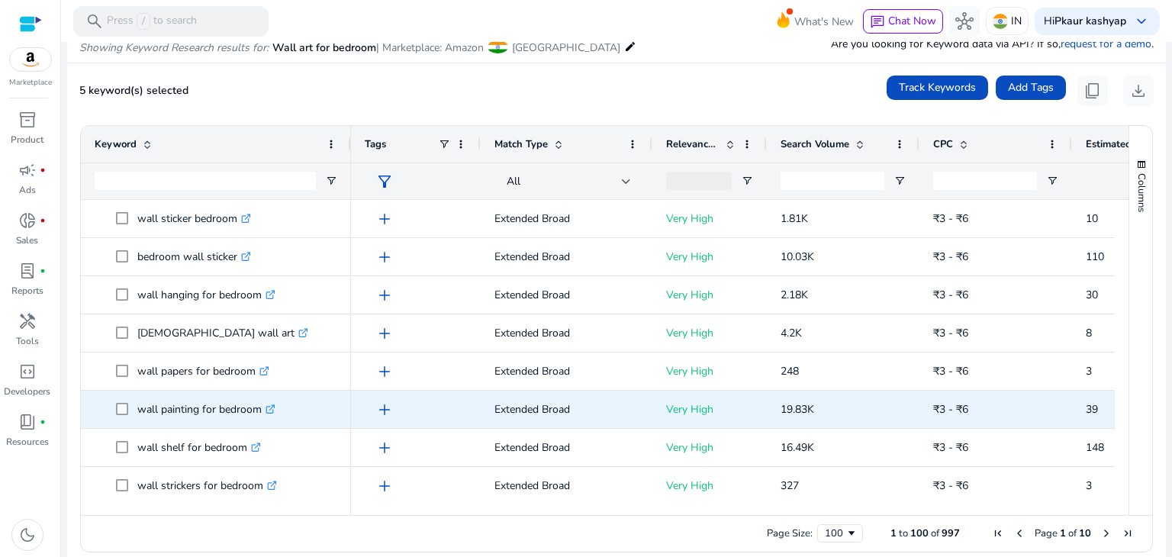
scroll to position [1404, 0]
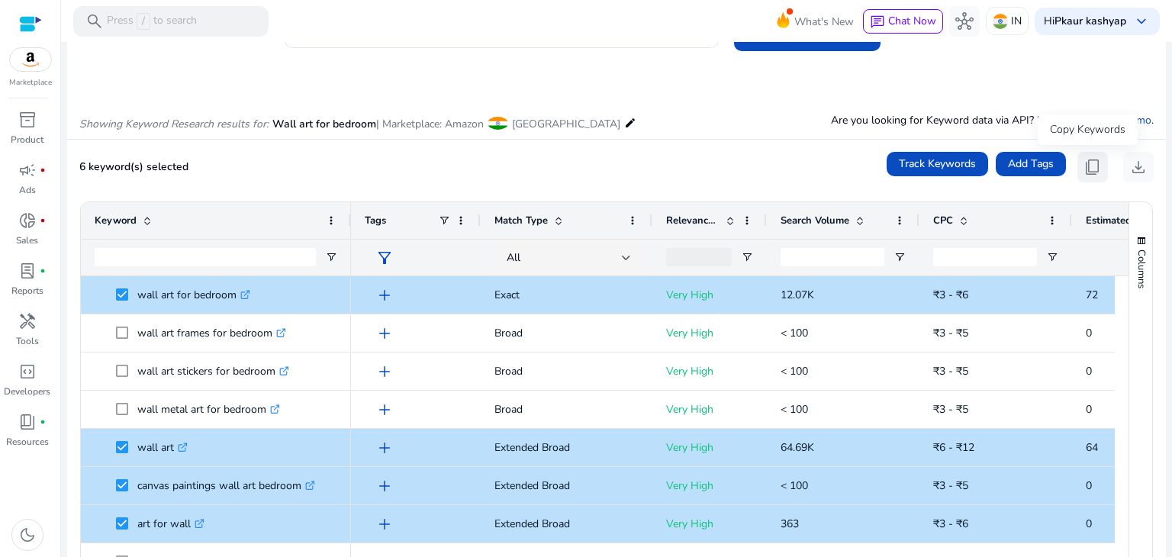
click at [1087, 166] on span "content_copy" at bounding box center [1093, 167] width 18 height 18
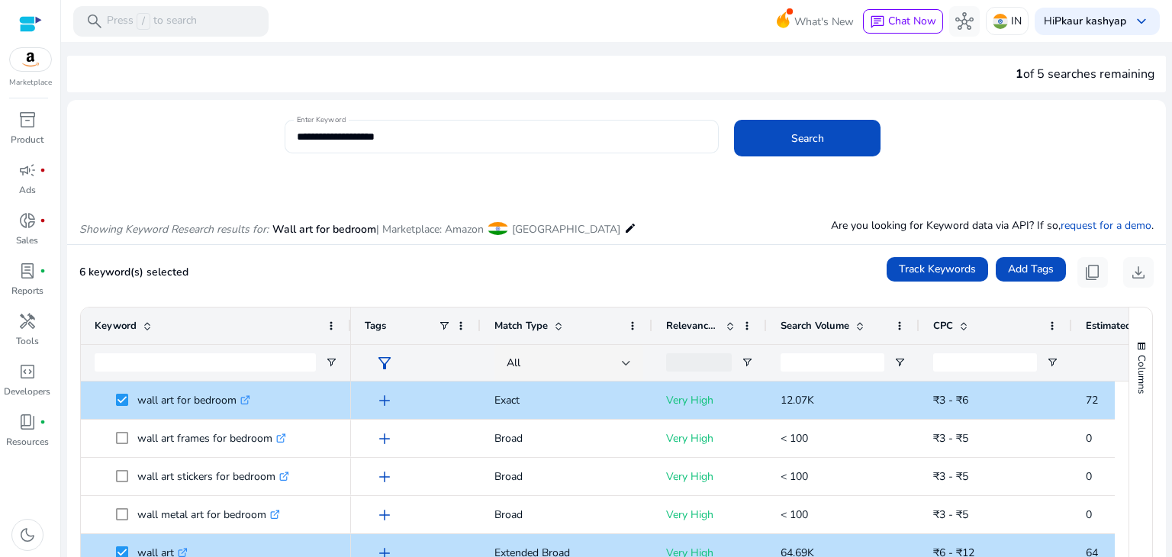
click at [421, 138] on input "**********" at bounding box center [502, 136] width 411 height 17
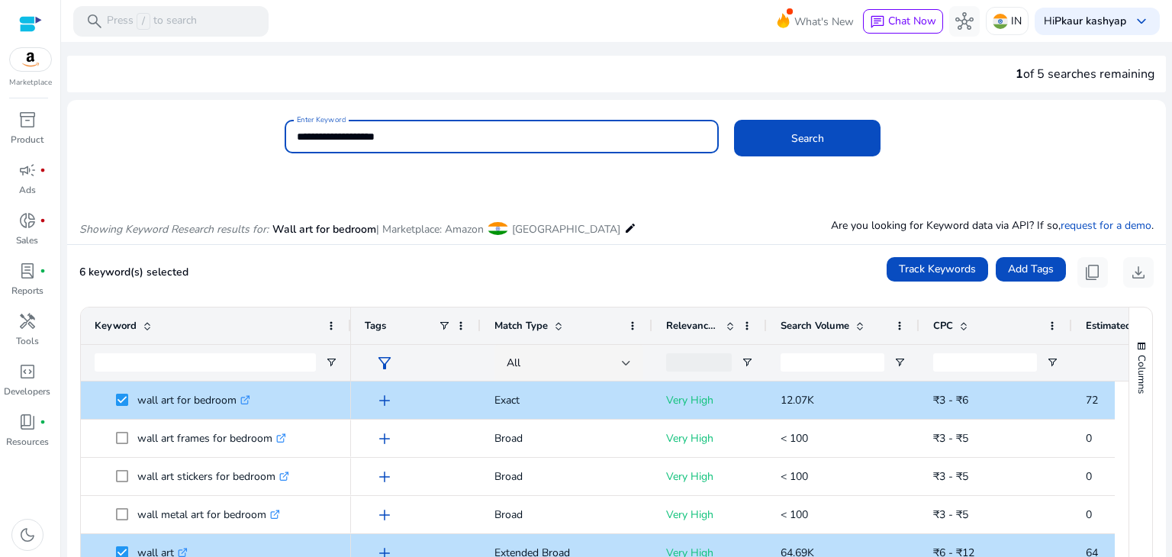
paste input
click at [734, 120] on button "Search" at bounding box center [807, 138] width 147 height 37
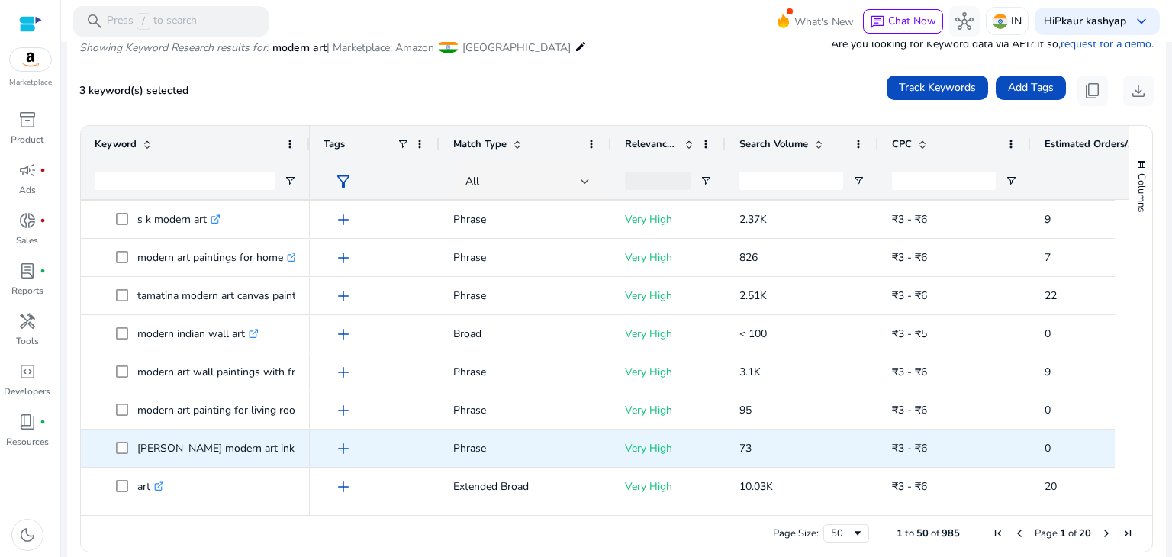
scroll to position [153, 0]
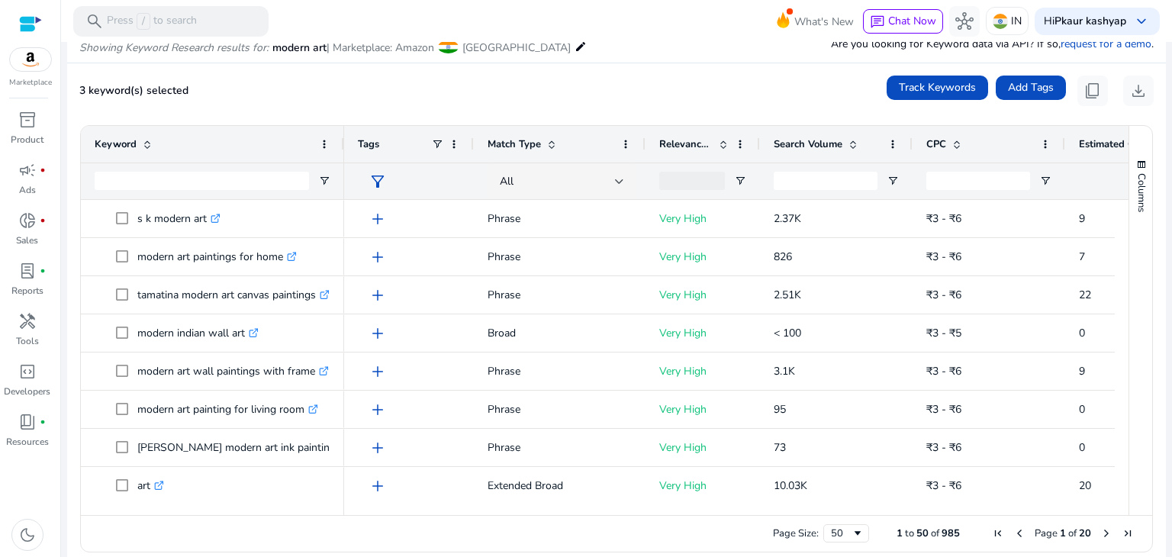
drag, startPoint x: 308, startPoint y: 137, endPoint x: 363, endPoint y: 137, distance: 55.7
click at [346, 137] on div at bounding box center [343, 144] width 6 height 37
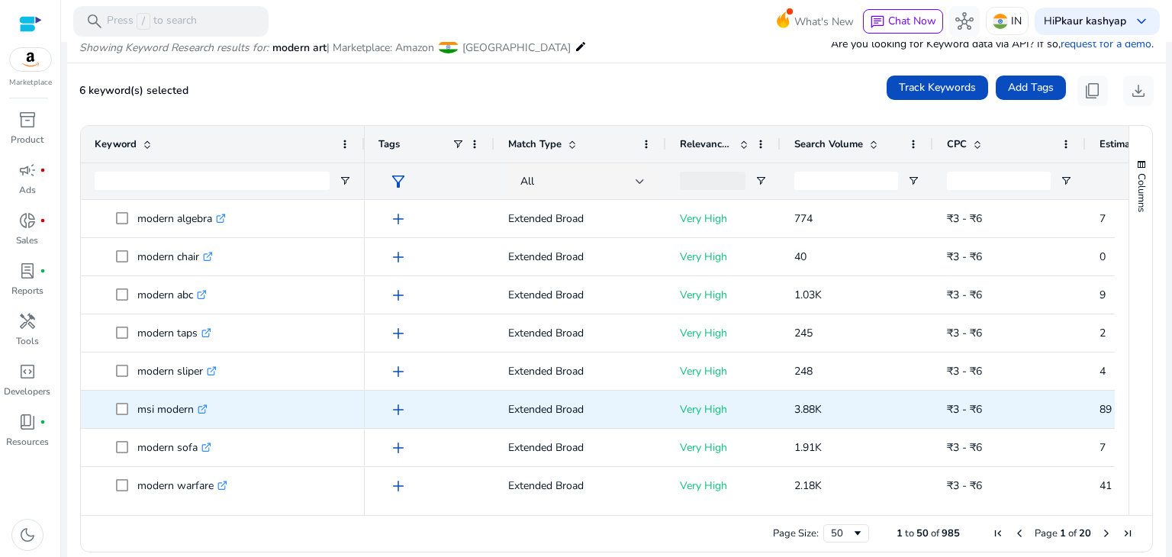
scroll to position [1310, 0]
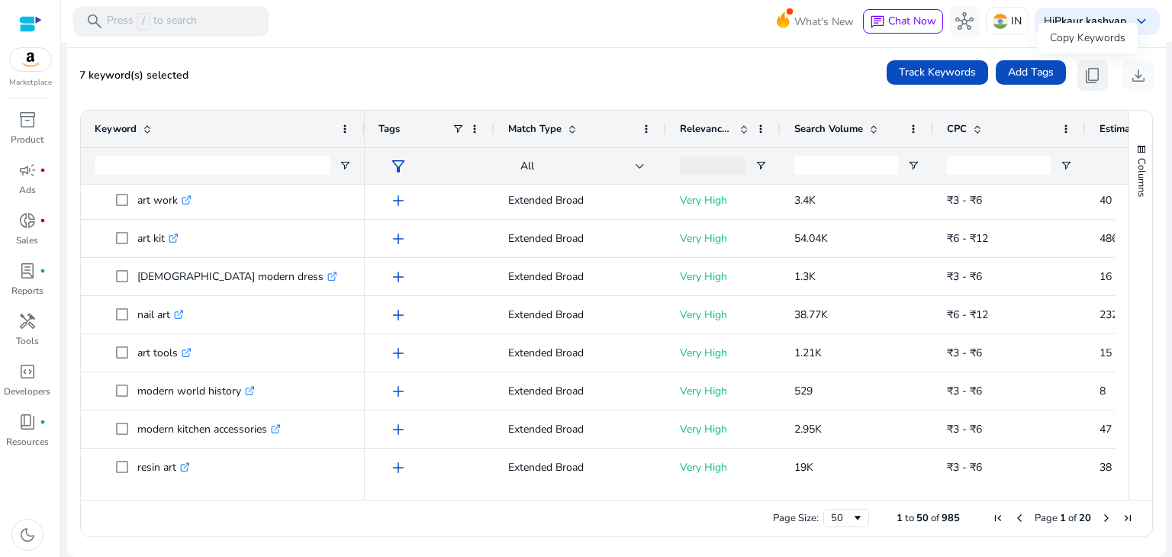
click at [1084, 70] on span "content_copy" at bounding box center [1093, 75] width 18 height 18
click at [1085, 69] on span "content_copy" at bounding box center [1093, 75] width 18 height 18
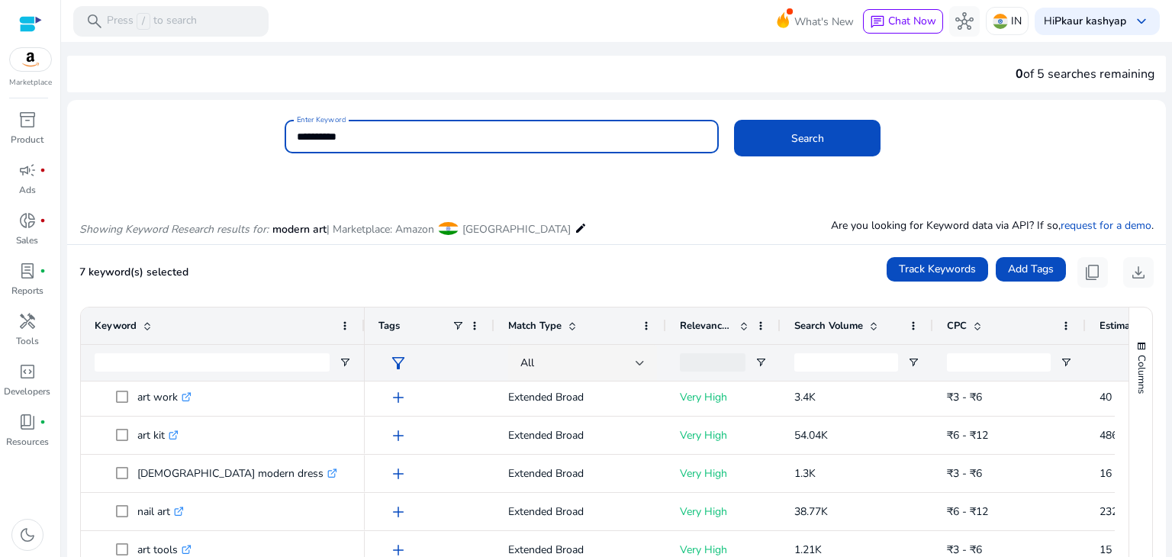
click at [373, 137] on input "**********" at bounding box center [502, 136] width 411 height 17
paste input "*********"
drag, startPoint x: 373, startPoint y: 141, endPoint x: 427, endPoint y: 135, distance: 54.5
click at [427, 135] on input "**********" at bounding box center [502, 136] width 411 height 17
type input "**********"
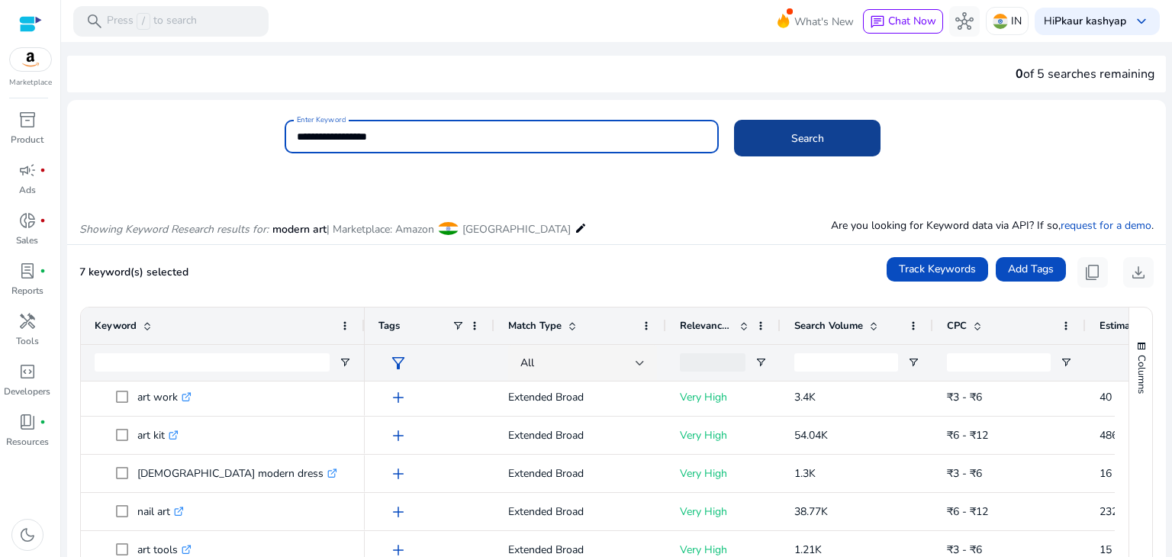
click at [820, 128] on span at bounding box center [807, 138] width 147 height 37
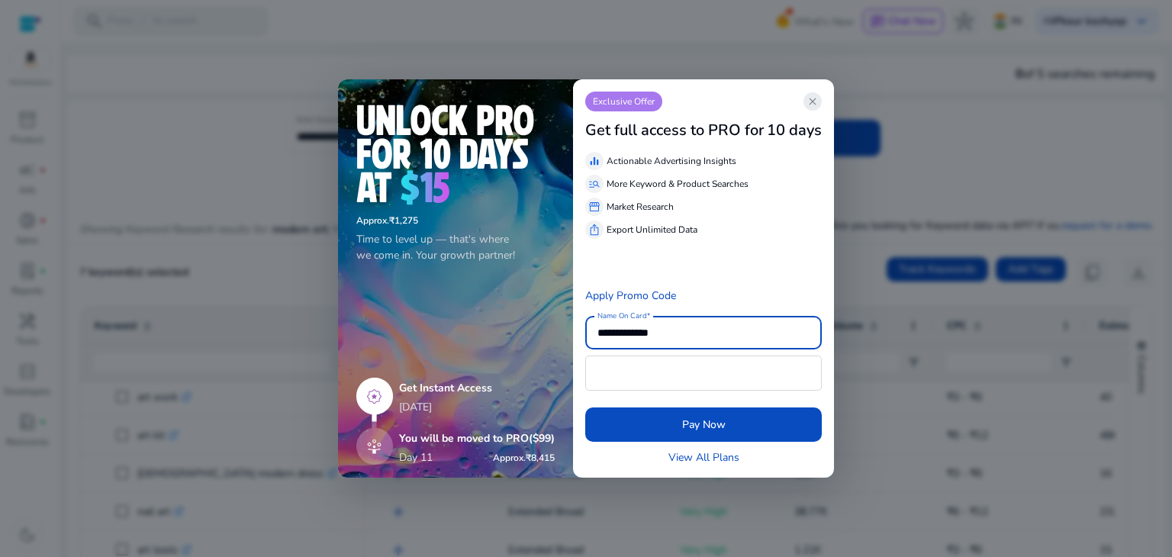
click at [815, 95] on span "close" at bounding box center [813, 101] width 12 height 12
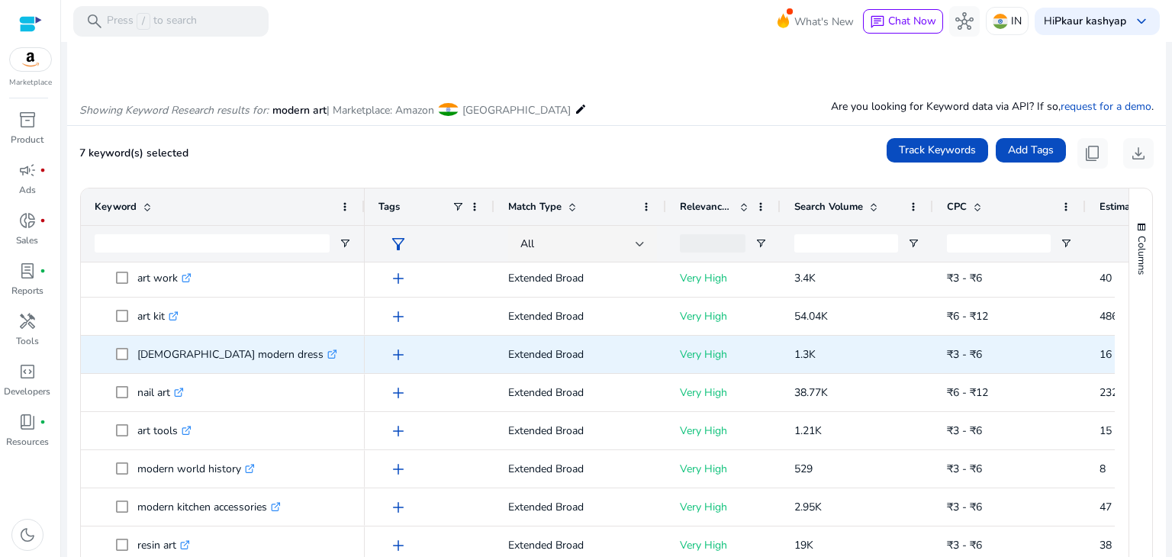
scroll to position [153, 0]
